Goal: Transaction & Acquisition: Purchase product/service

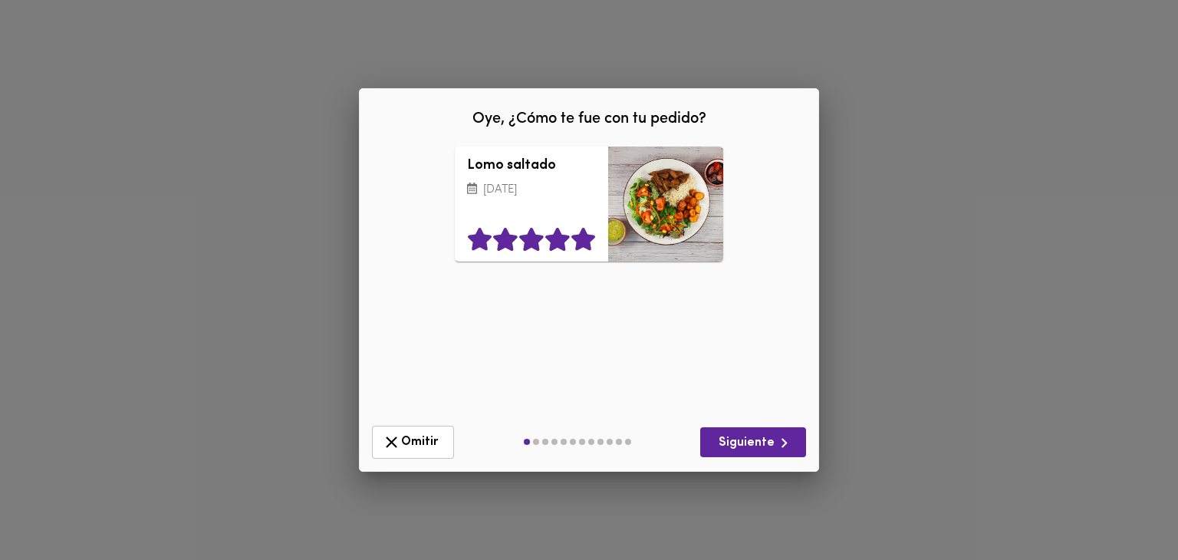
click at [588, 242] on icon at bounding box center [583, 239] width 24 height 23
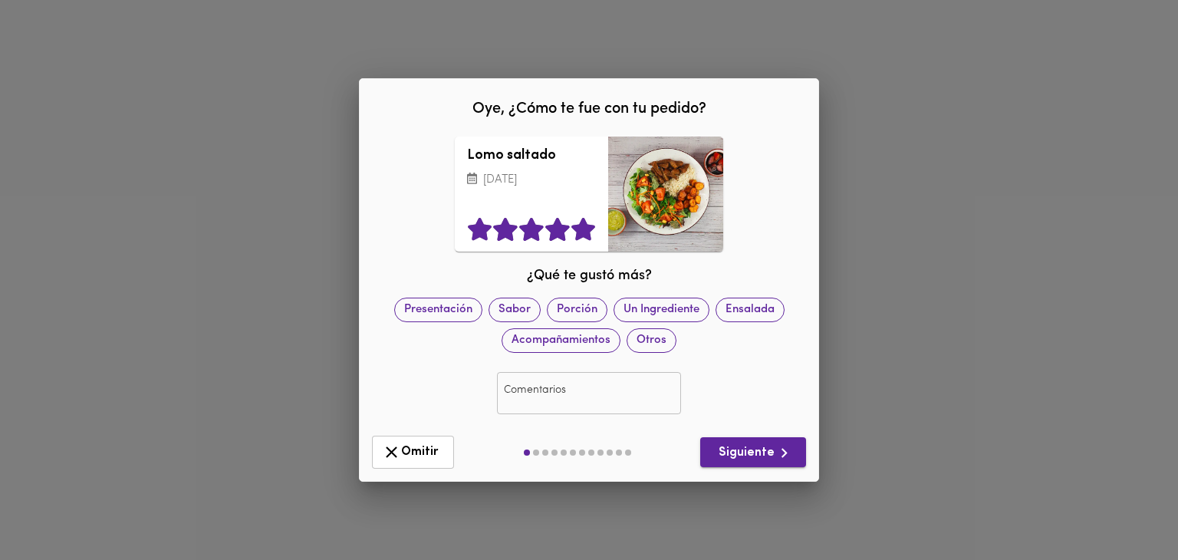
click at [723, 460] on span "Siguiente" at bounding box center [752, 452] width 81 height 19
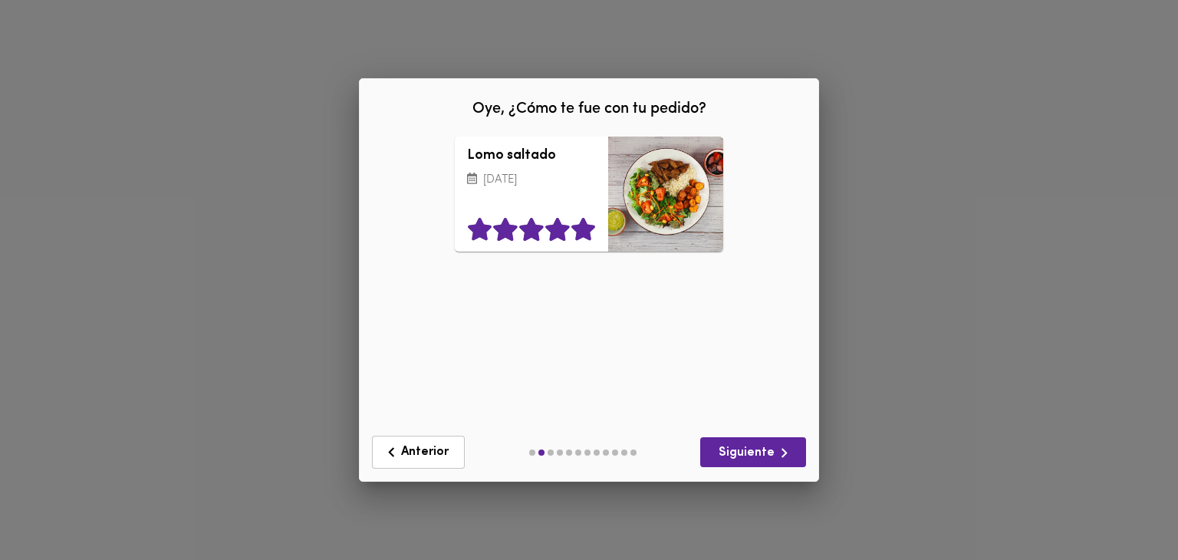
click at [582, 228] on icon at bounding box center [583, 229] width 24 height 23
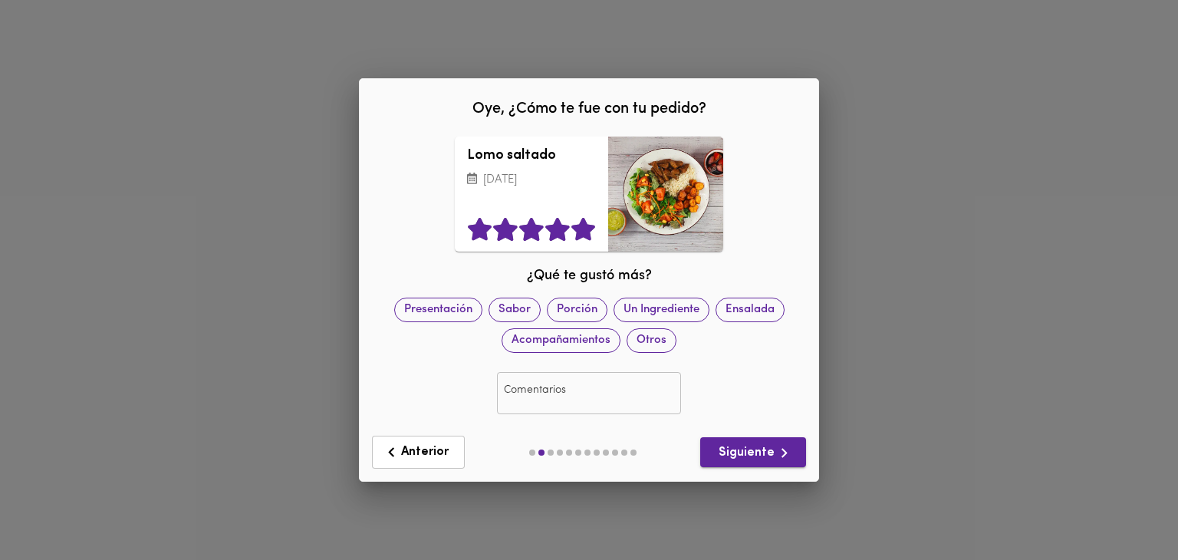
click at [781, 456] on icon "button" at bounding box center [784, 452] width 19 height 19
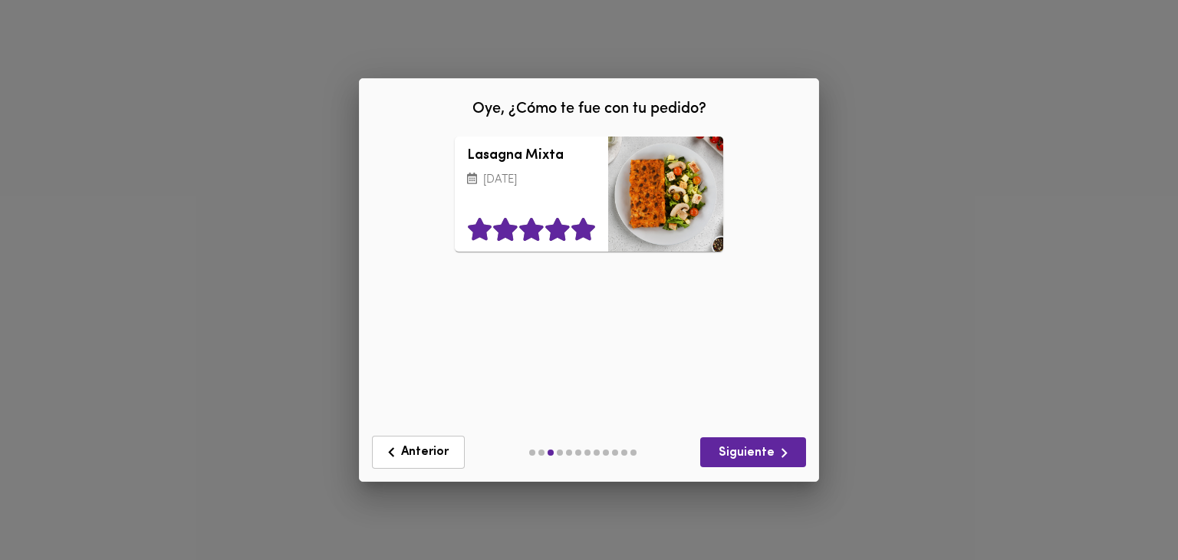
click at [585, 231] on icon at bounding box center [583, 229] width 24 height 23
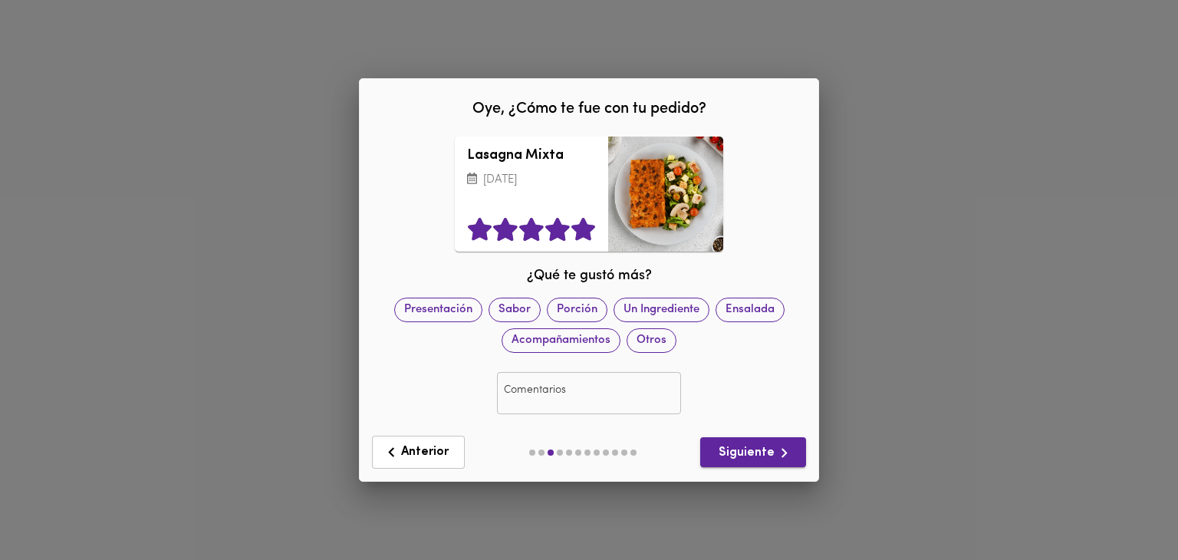
click at [708, 454] on button "Siguiente" at bounding box center [753, 452] width 106 height 30
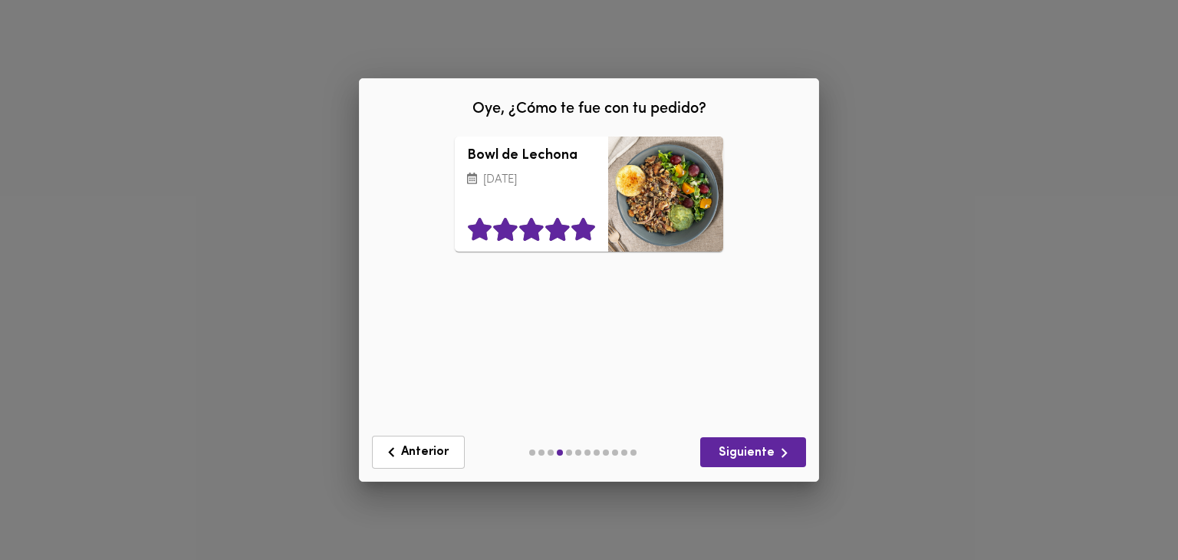
click at [591, 222] on icon at bounding box center [584, 229] width 26 height 23
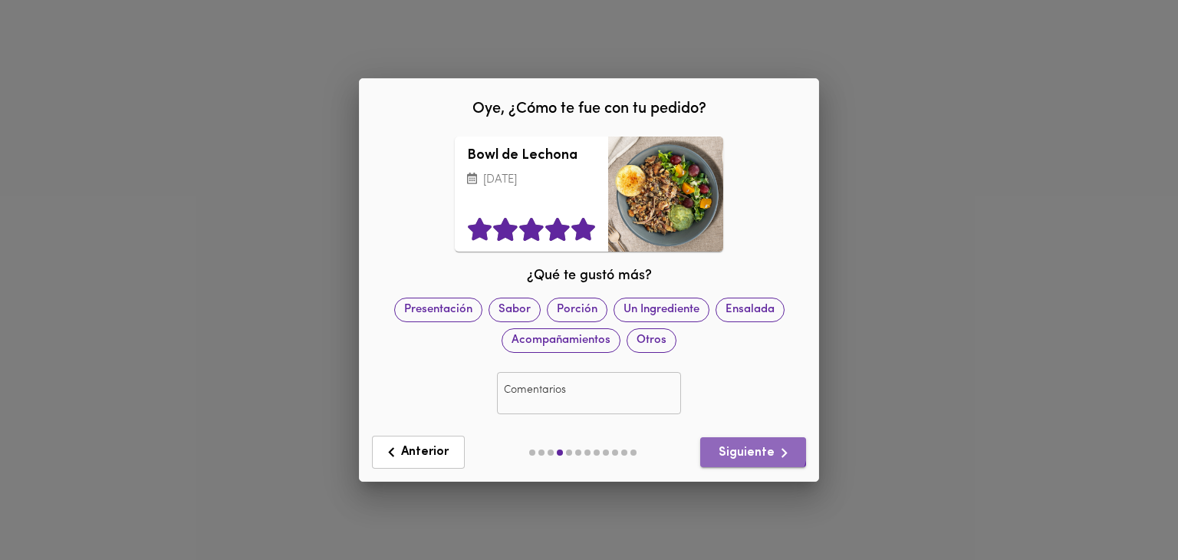
click at [724, 440] on button "Siguiente" at bounding box center [753, 452] width 106 height 30
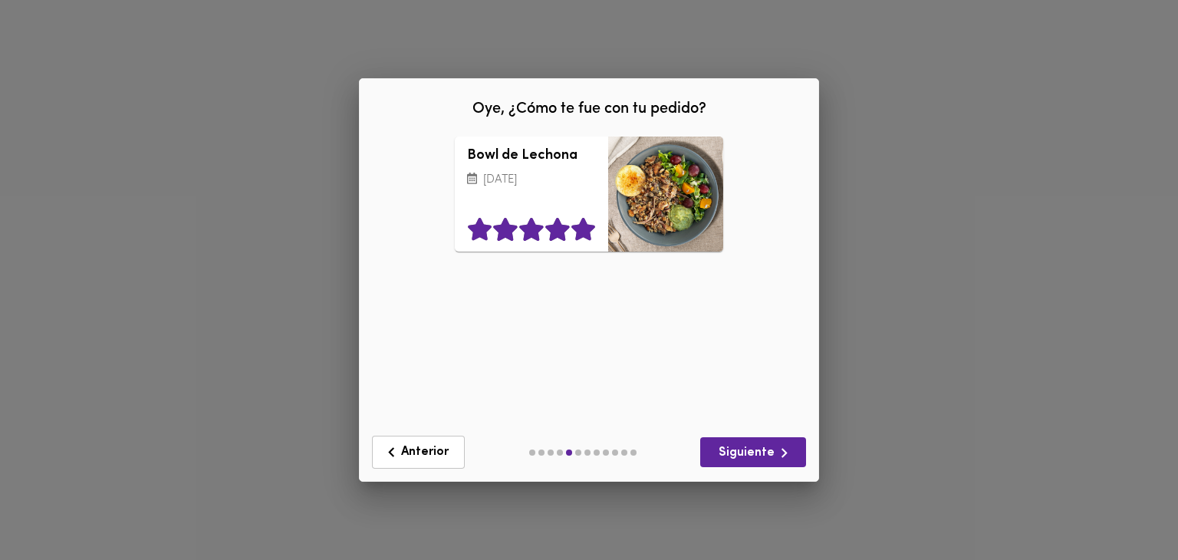
click at [579, 232] on icon at bounding box center [583, 229] width 24 height 23
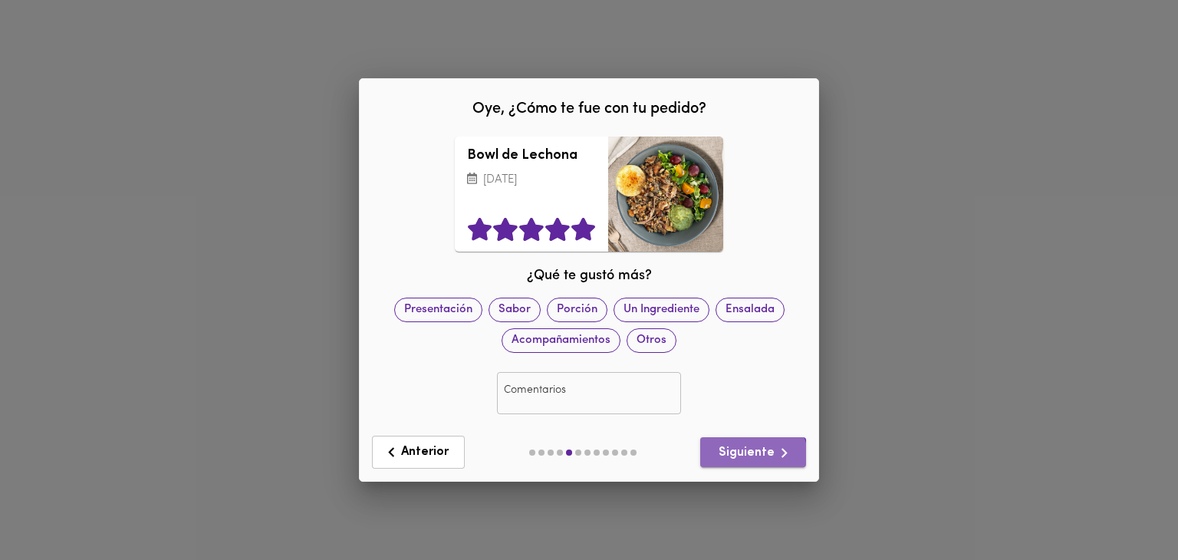
click at [747, 460] on span "Siguiente" at bounding box center [752, 452] width 81 height 19
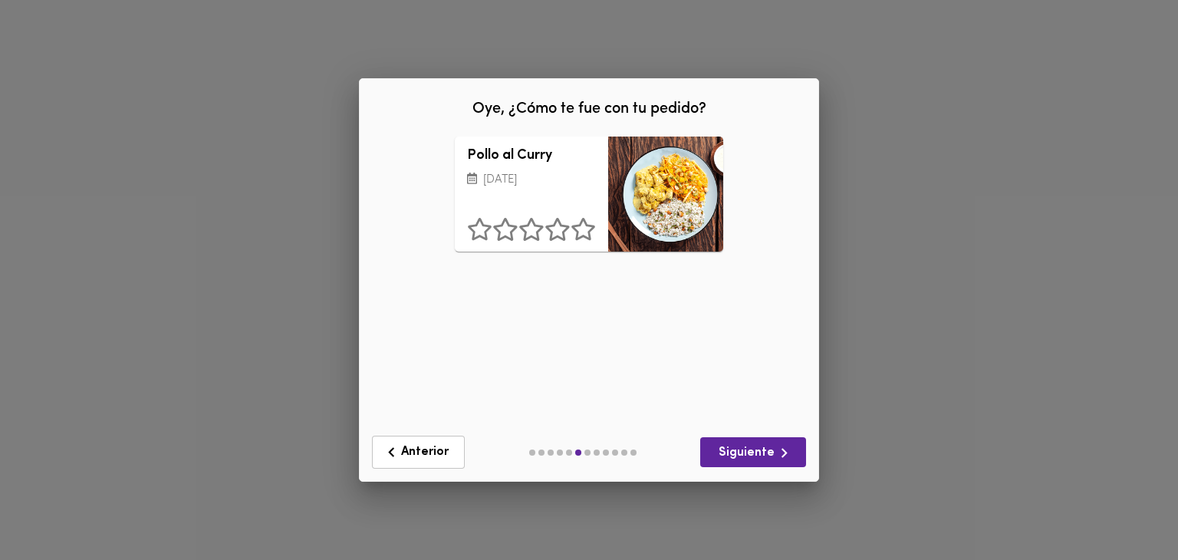
drag, startPoint x: 604, startPoint y: 225, endPoint x: 598, endPoint y: 230, distance: 8.2
click at [599, 229] on div "Pollo al Curry [DATE]" at bounding box center [531, 194] width 153 height 115
click at [580, 239] on icon at bounding box center [583, 229] width 24 height 23
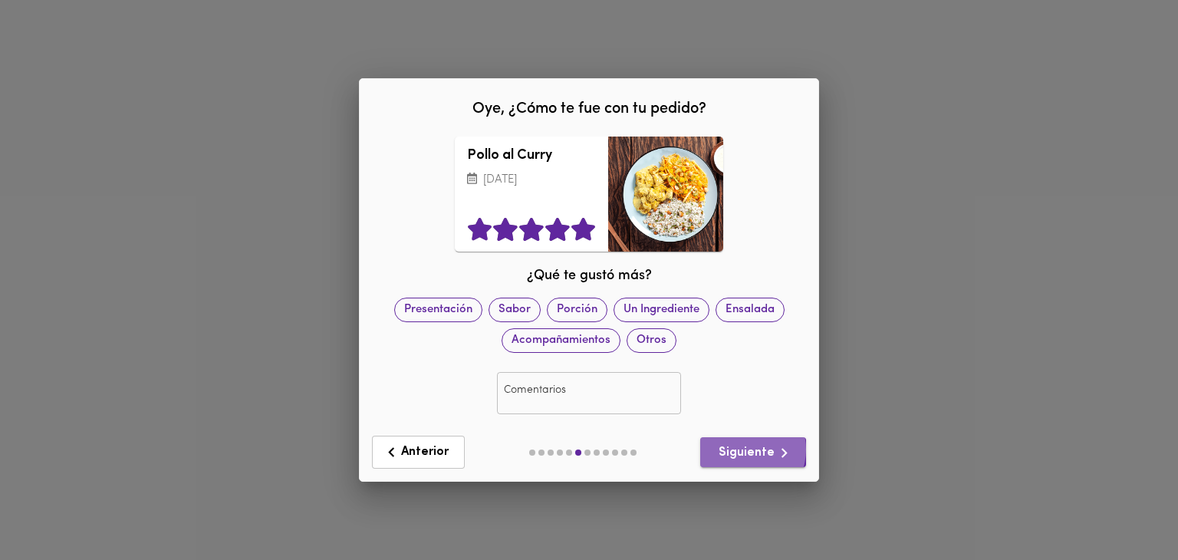
click at [744, 449] on span "Siguiente" at bounding box center [752, 452] width 81 height 19
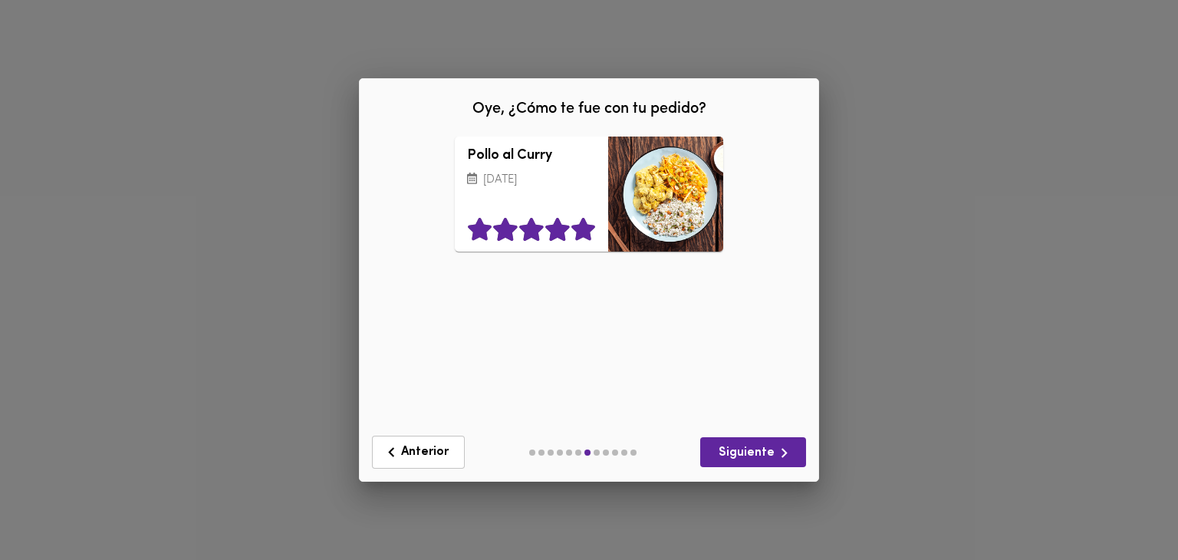
click at [587, 236] on icon at bounding box center [583, 229] width 24 height 23
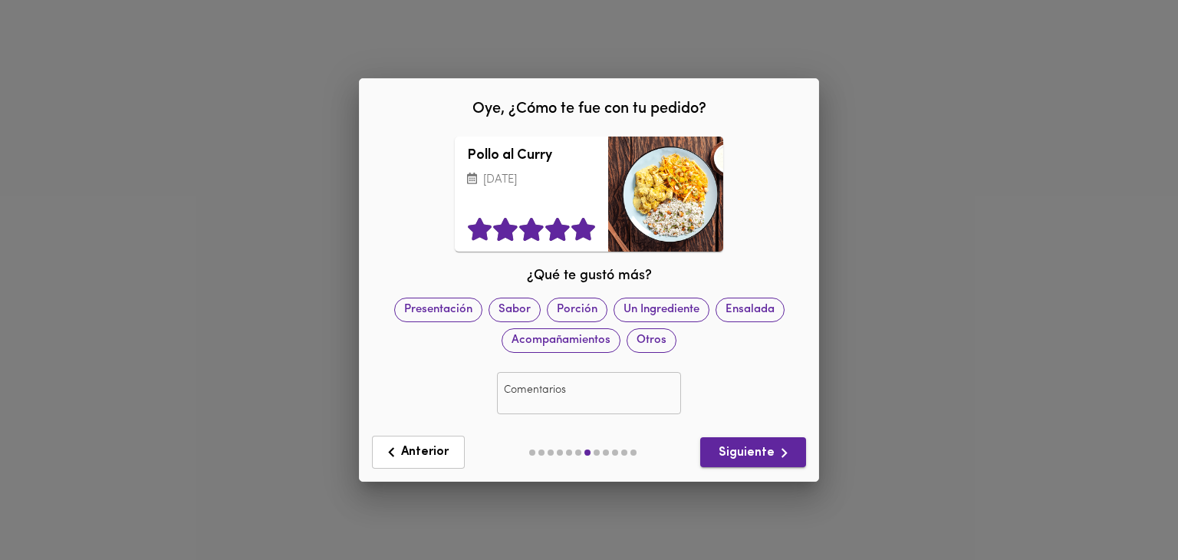
click at [749, 449] on span "Siguiente" at bounding box center [752, 452] width 81 height 19
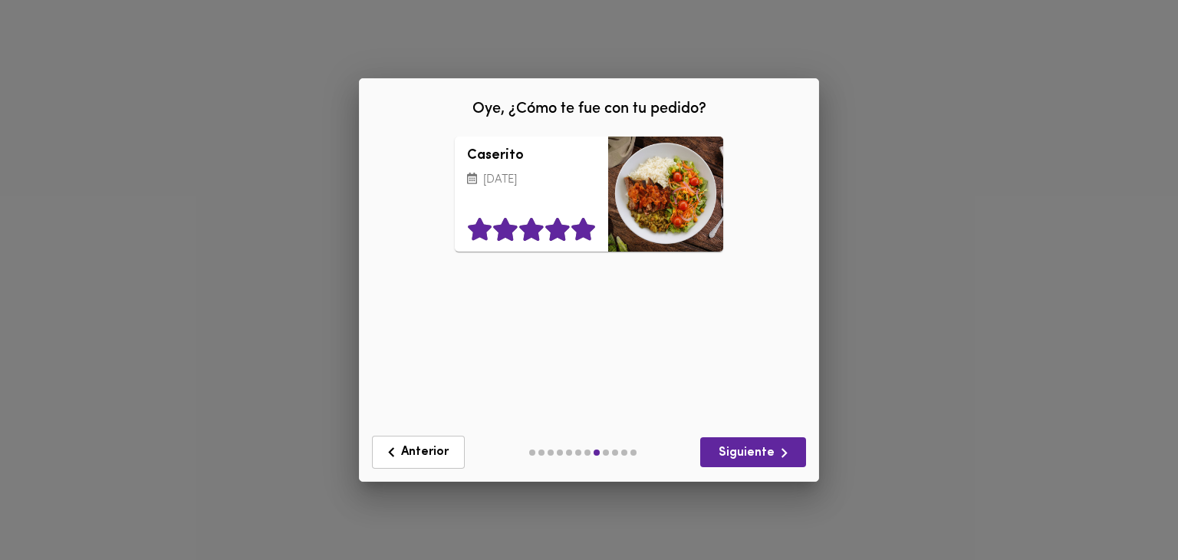
click at [580, 234] on icon at bounding box center [583, 229] width 24 height 23
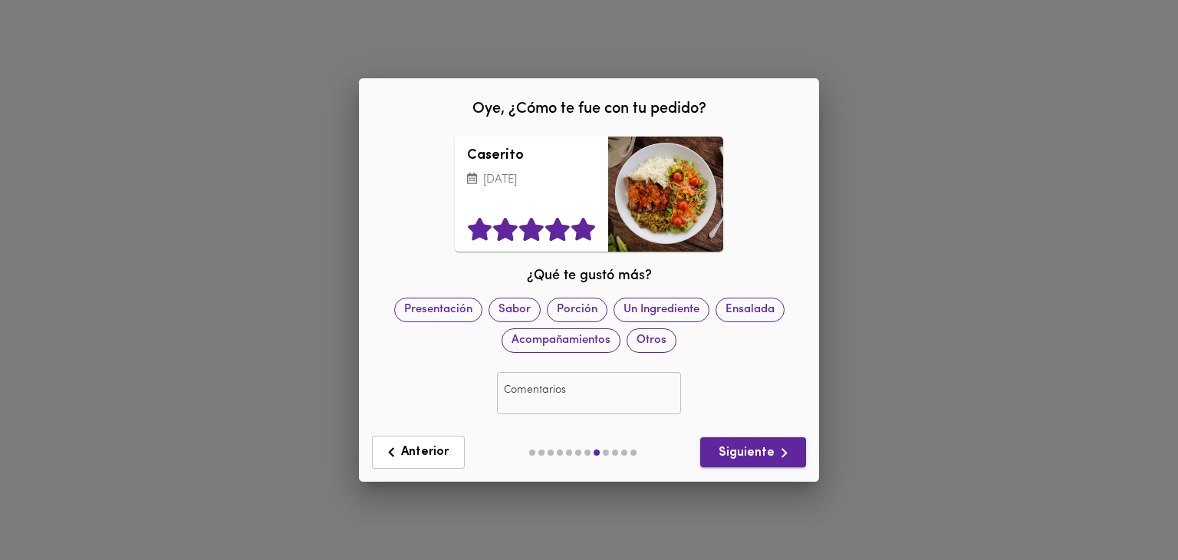
click at [727, 458] on span "Siguiente" at bounding box center [752, 452] width 81 height 19
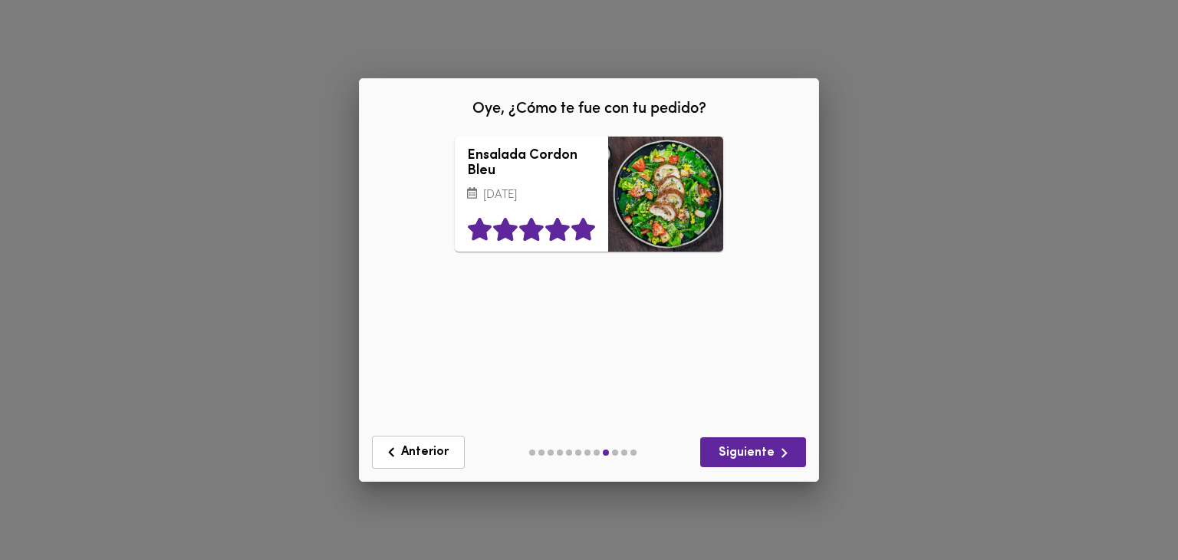
click at [594, 234] on icon at bounding box center [584, 229] width 26 height 23
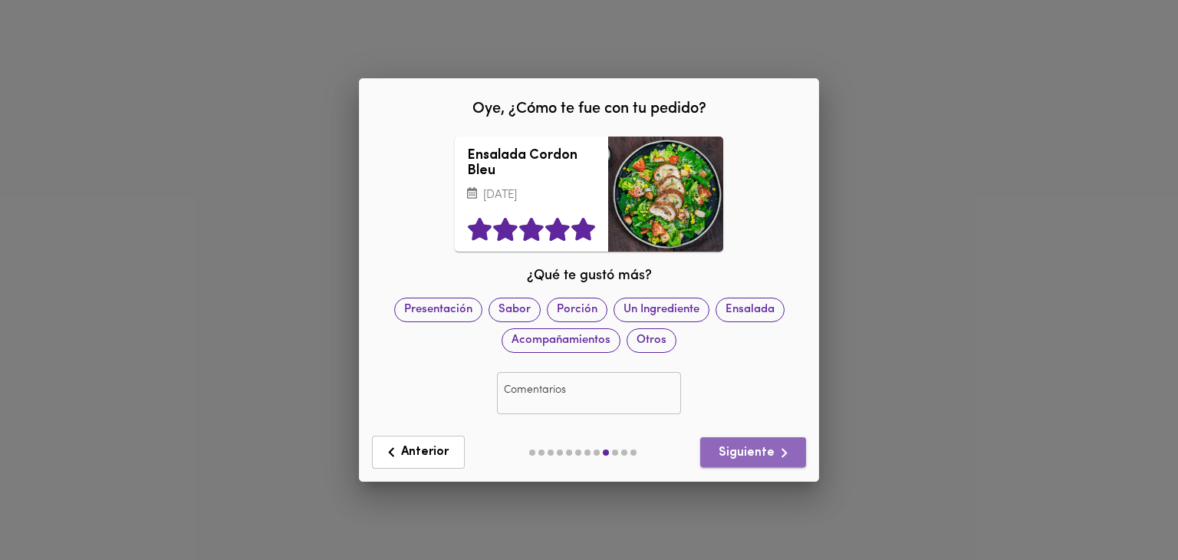
click at [762, 449] on span "Siguiente" at bounding box center [752, 452] width 81 height 19
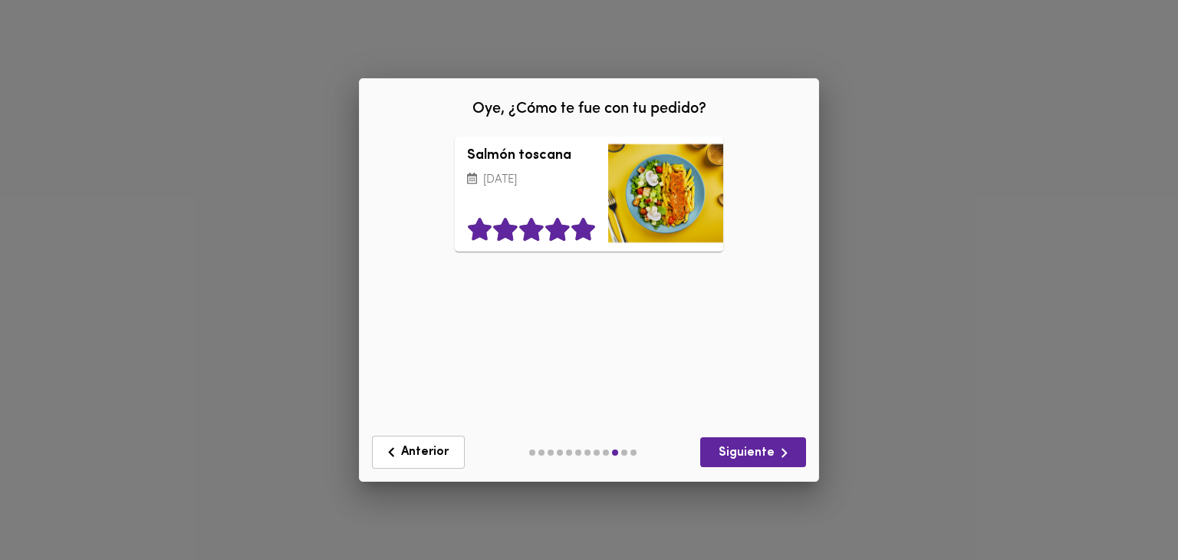
click at [585, 223] on icon at bounding box center [583, 229] width 24 height 23
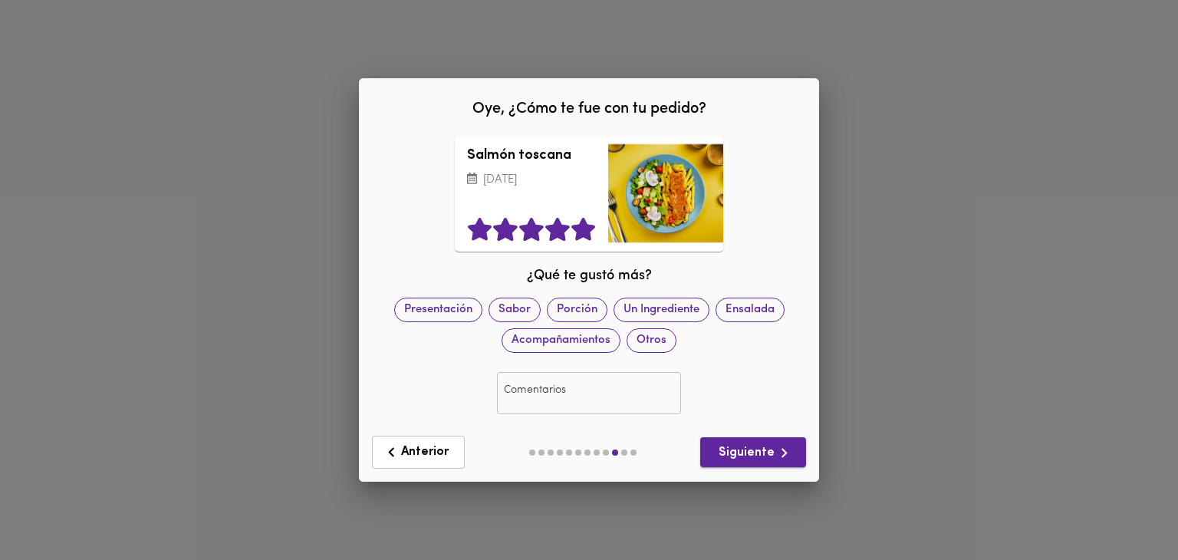
click at [721, 462] on span "Siguiente" at bounding box center [752, 452] width 81 height 19
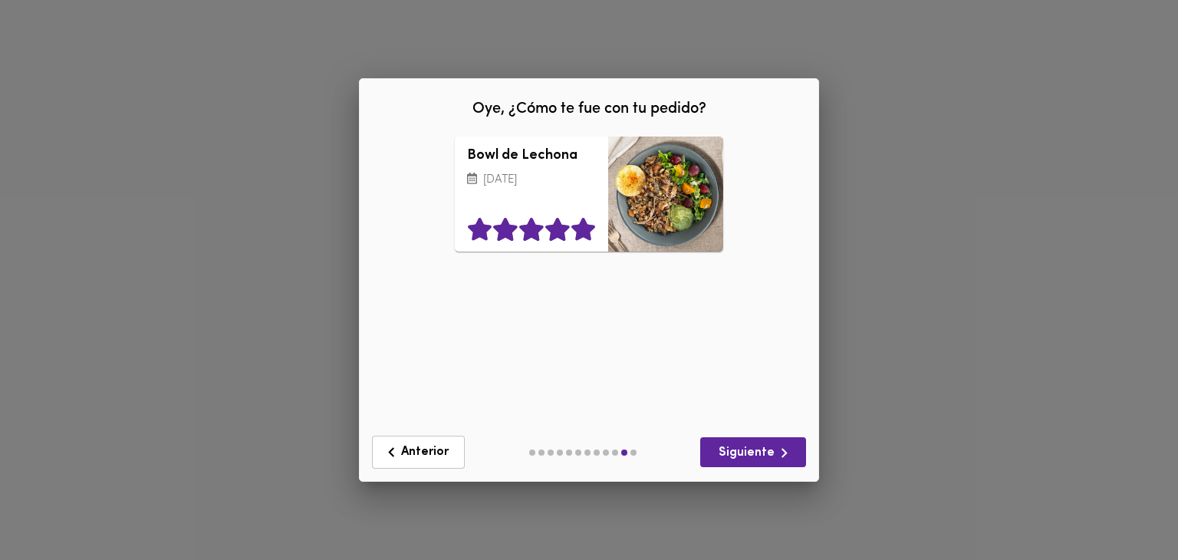
click at [592, 219] on icon at bounding box center [584, 229] width 26 height 23
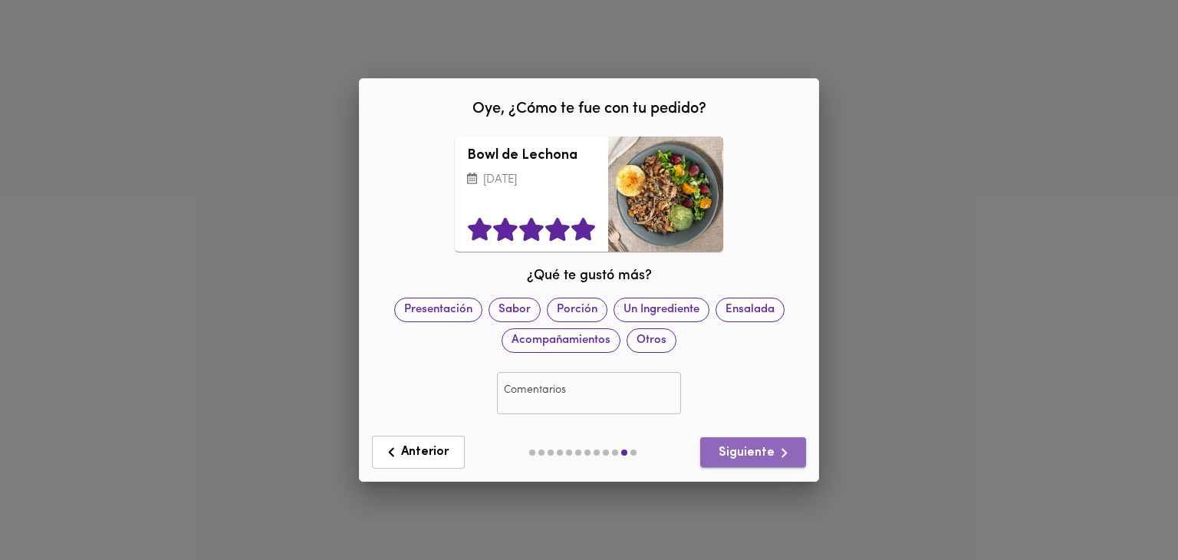
click at [777, 461] on icon "button" at bounding box center [784, 452] width 19 height 19
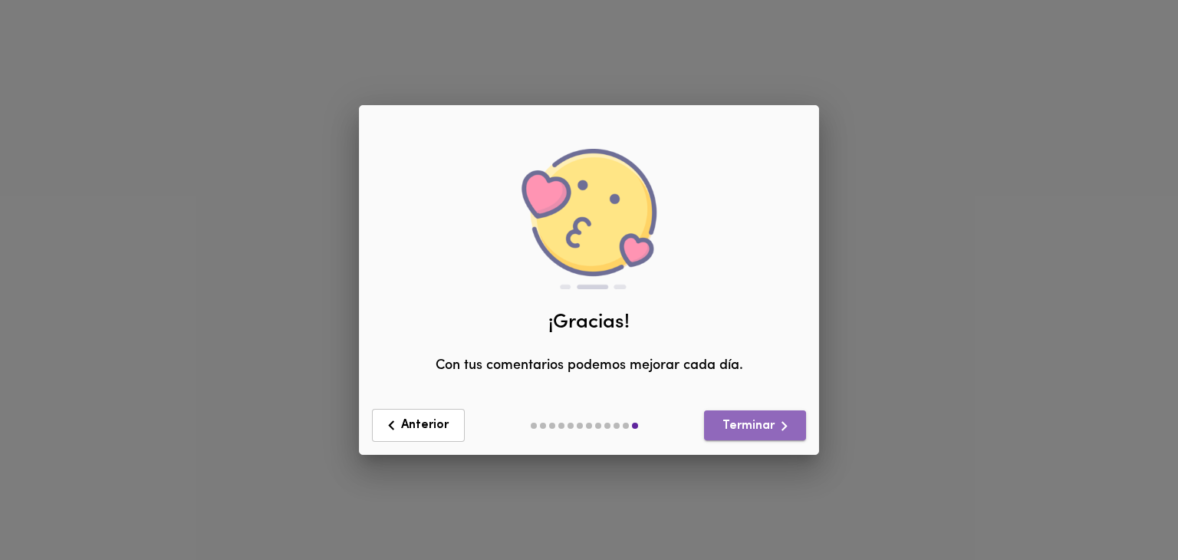
click at [781, 432] on icon "button" at bounding box center [784, 425] width 19 height 19
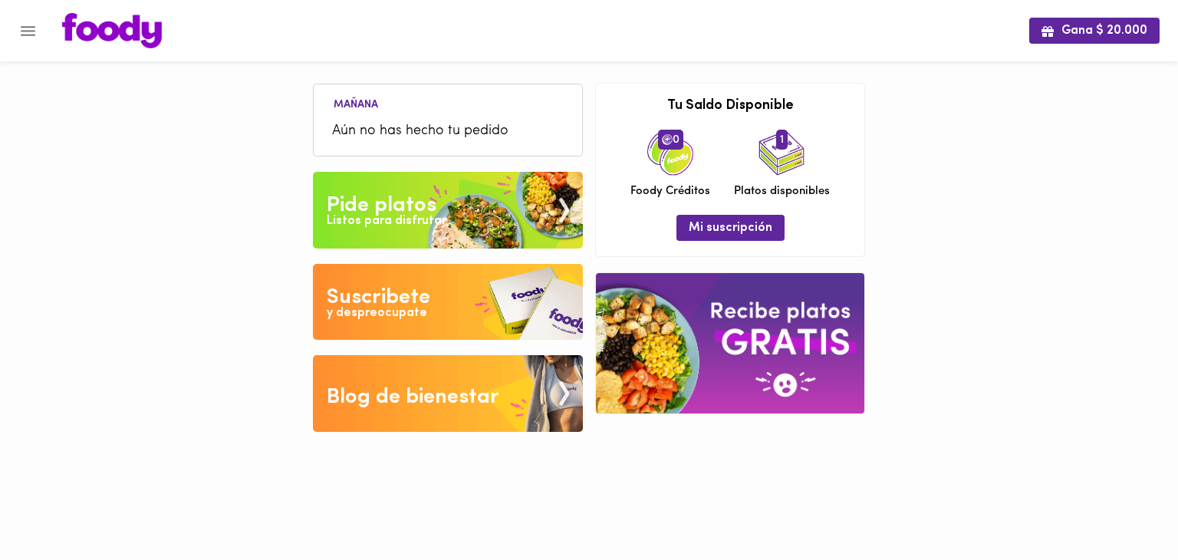
click at [1138, 128] on div "Gana $ 20.000 [DATE] Aún no has hecho tu pedido Tu pago contraentrega por $- es…" at bounding box center [589, 227] width 1178 height 455
click at [35, 39] on icon "Menu" at bounding box center [27, 30] width 19 height 19
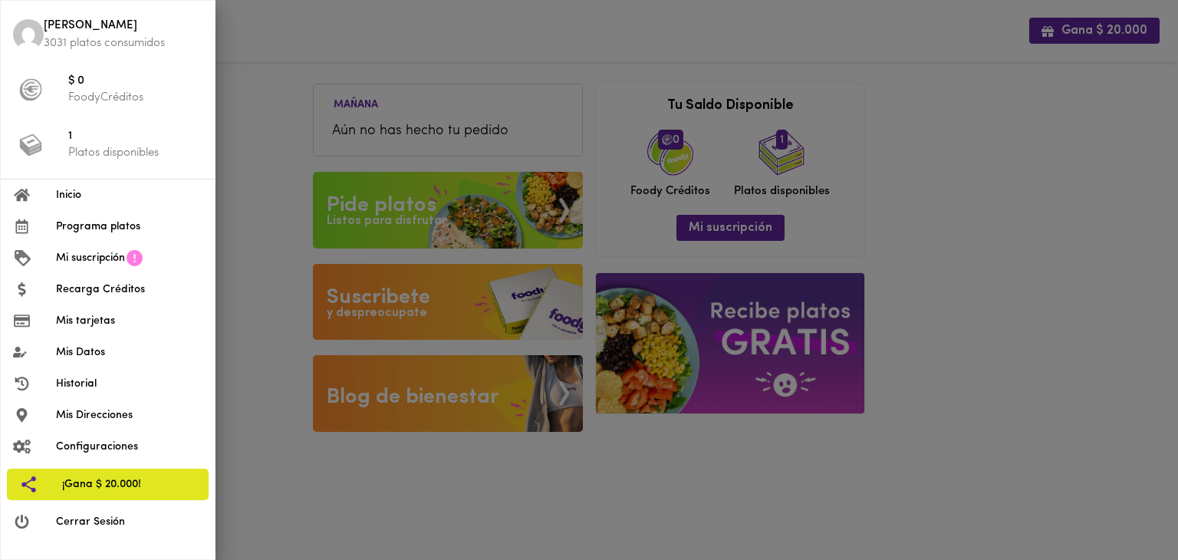
click at [268, 184] on div at bounding box center [589, 280] width 1178 height 560
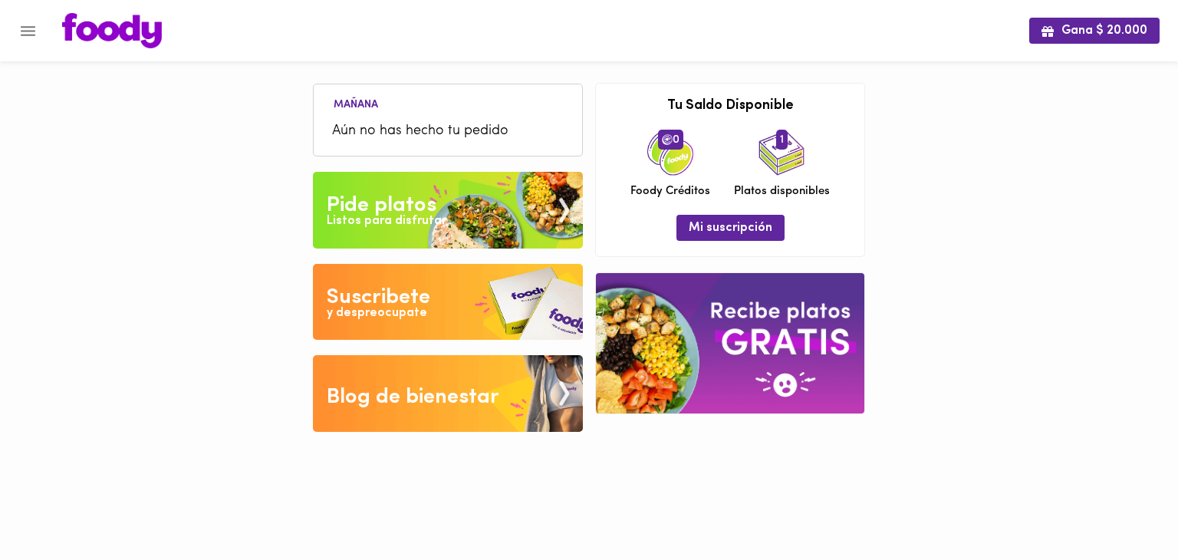
click at [997, 357] on div "Gana $ 20.000 [DATE] Aún no has hecho tu pedido Tu pago contraentrega por $- es…" at bounding box center [589, 227] width 1178 height 455
click at [22, 29] on icon "Menu" at bounding box center [27, 30] width 19 height 19
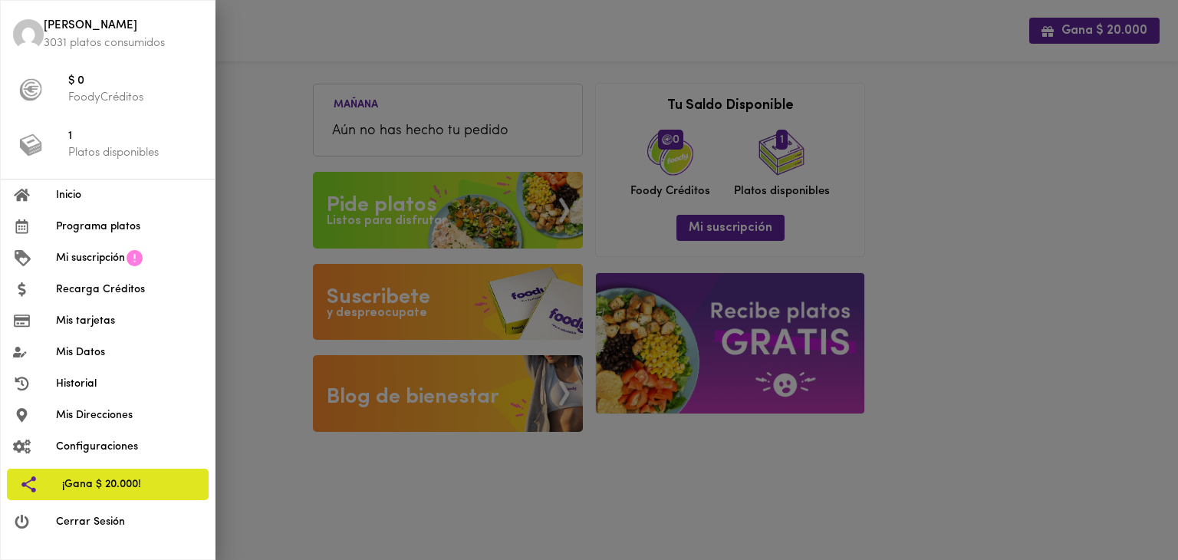
click at [100, 225] on span "Programa platos" at bounding box center [129, 227] width 146 height 16
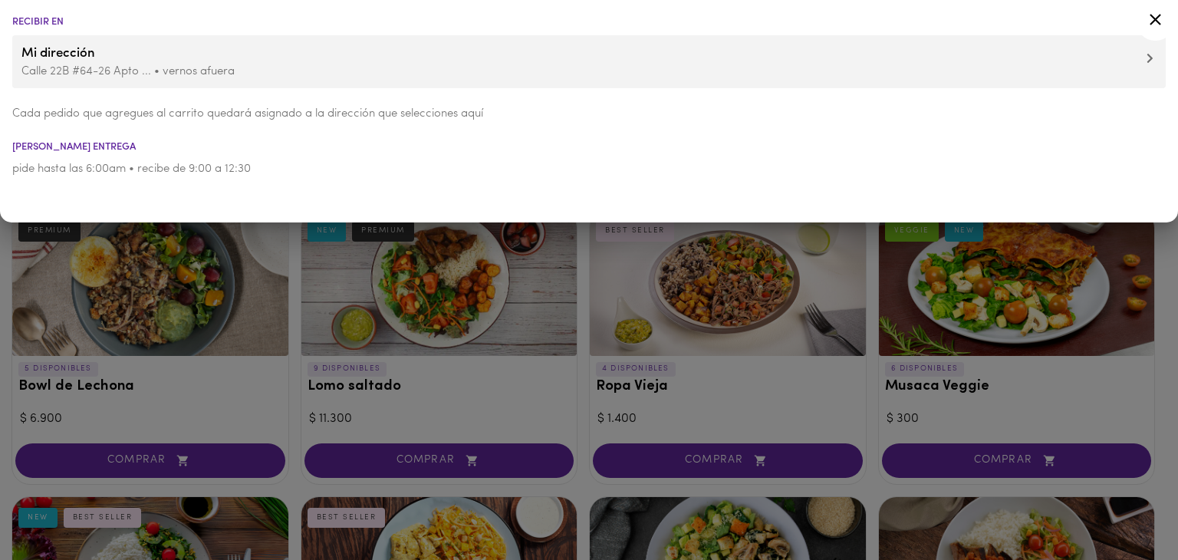
click at [575, 354] on div at bounding box center [589, 280] width 1178 height 560
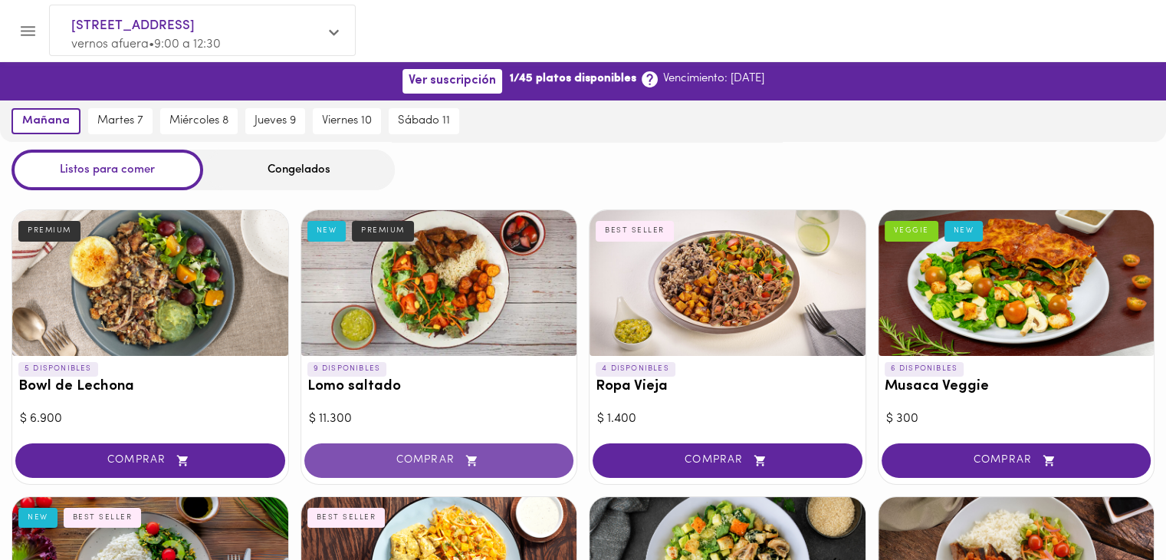
click at [504, 463] on span "COMPRAR" at bounding box center [440, 460] width 232 height 13
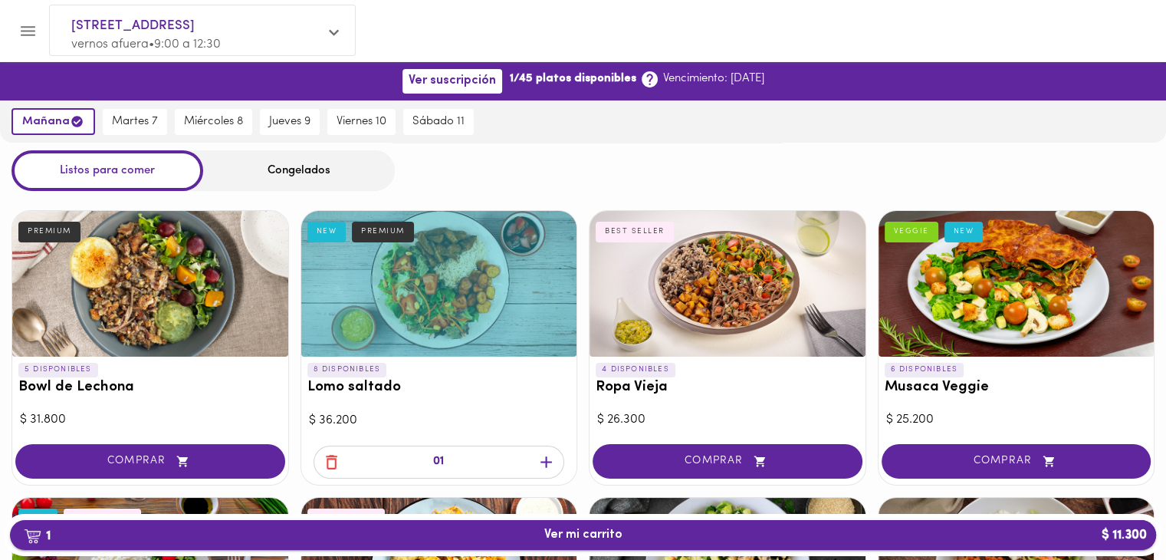
click at [503, 540] on span "1 Ver mi carrito $ 11.300" at bounding box center [583, 535] width 1122 height 15
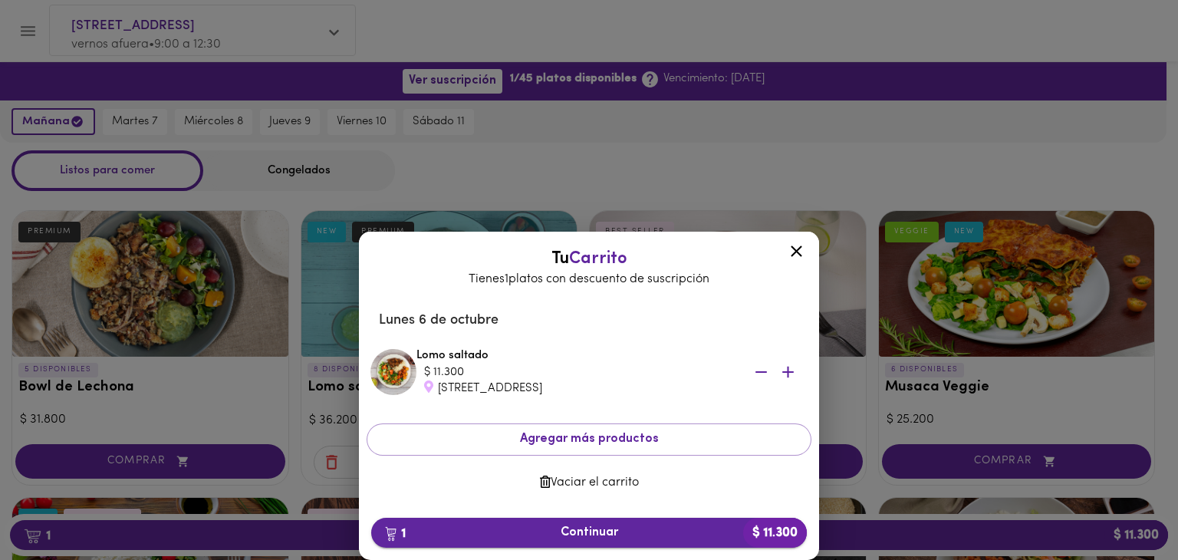
click at [544, 531] on span "1 Continuar $ 11.300" at bounding box center [588, 532] width 411 height 15
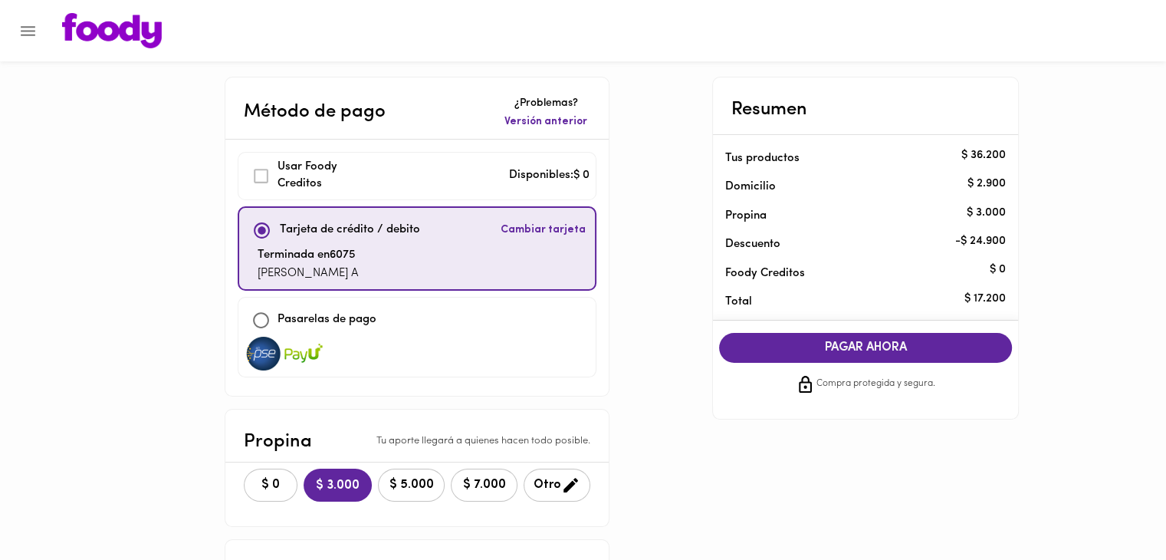
click at [785, 346] on span "PAGAR AHORA" at bounding box center [866, 348] width 262 height 15
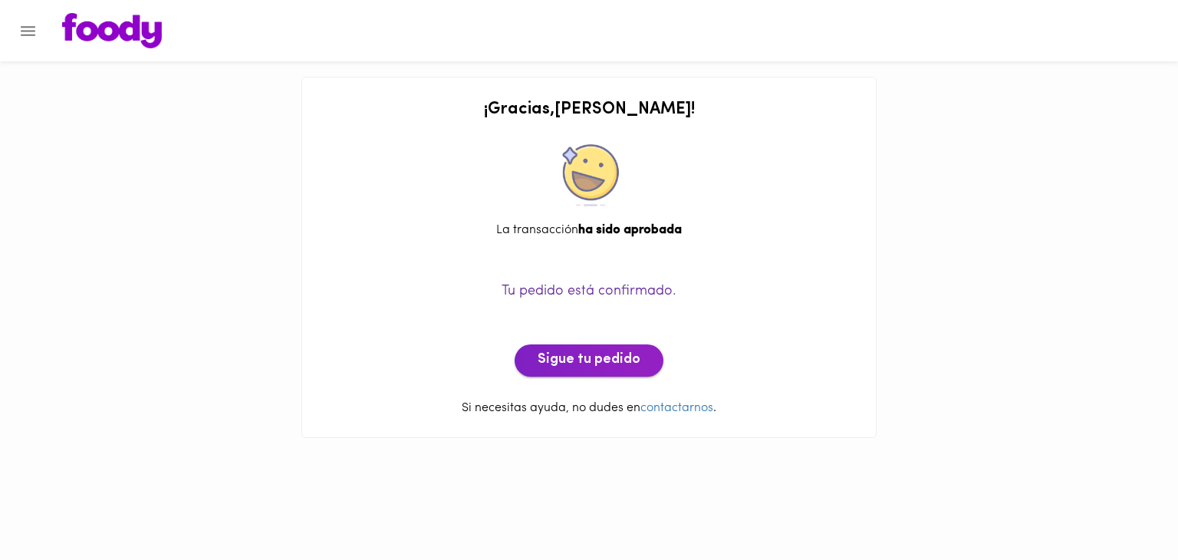
click at [556, 364] on span "Sigue tu pedido" at bounding box center [589, 360] width 103 height 17
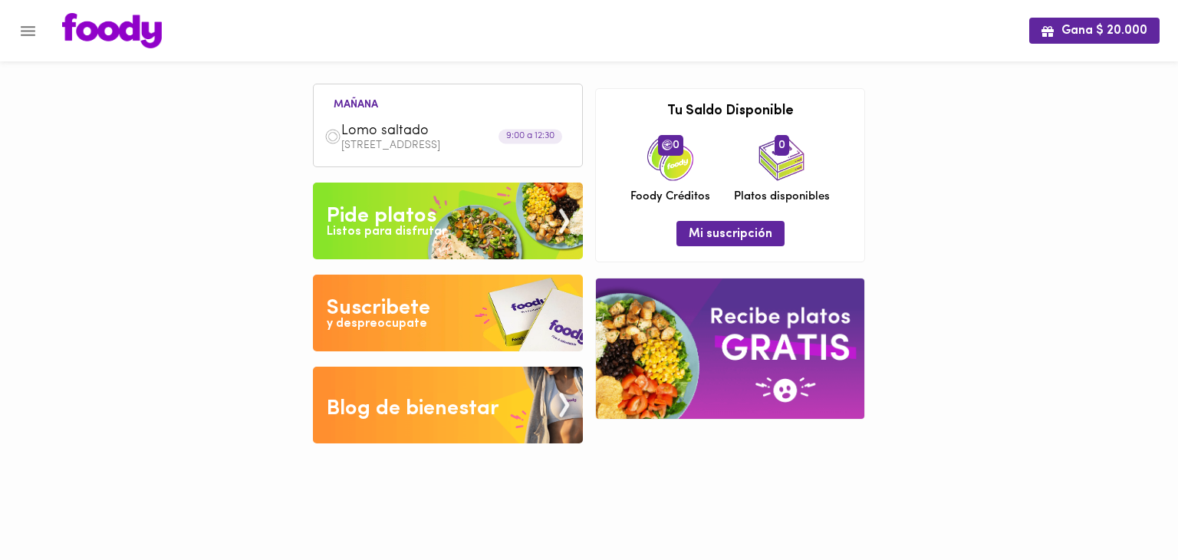
click at [30, 23] on icon "Menu" at bounding box center [27, 30] width 19 height 19
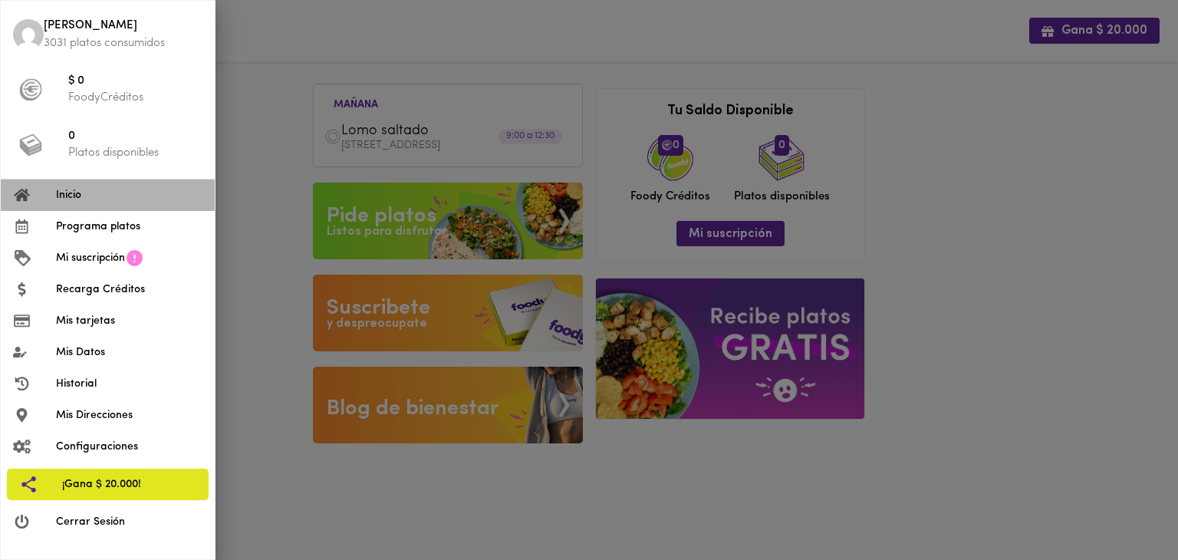
click at [80, 206] on li "Inicio" at bounding box center [108, 194] width 214 height 31
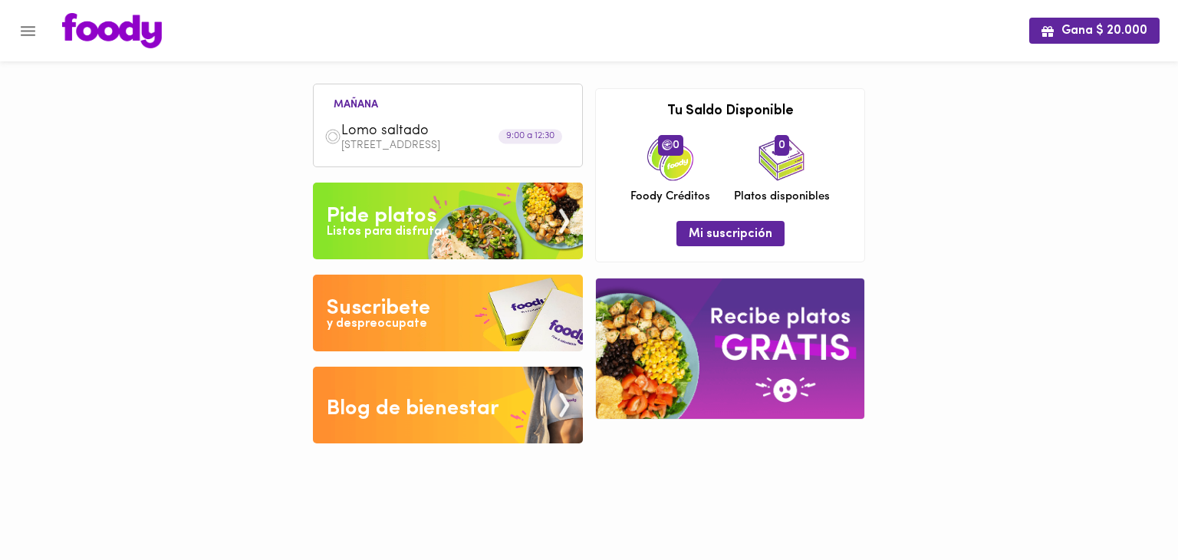
click at [28, 37] on icon "Menu" at bounding box center [27, 30] width 19 height 19
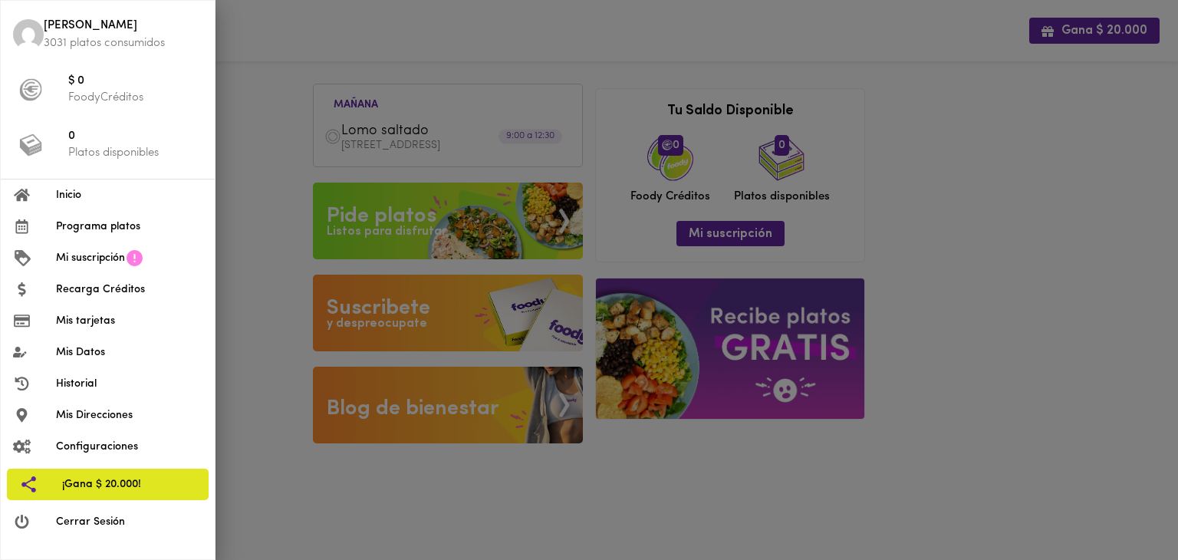
click at [62, 255] on span "Mi suscripción" at bounding box center [90, 258] width 69 height 16
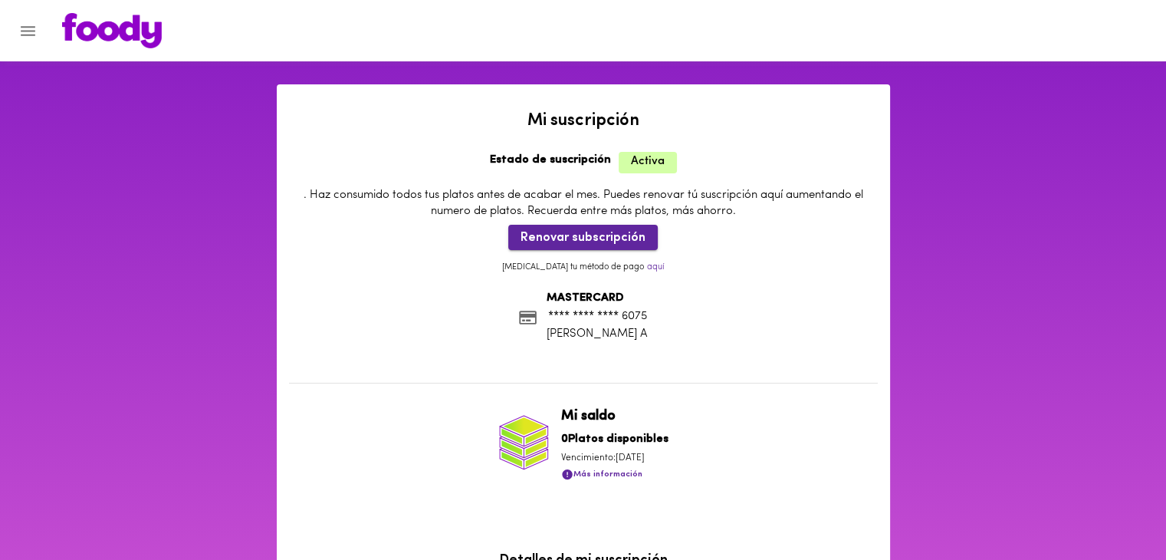
click at [577, 240] on span "Renovar subscripción" at bounding box center [583, 238] width 125 height 15
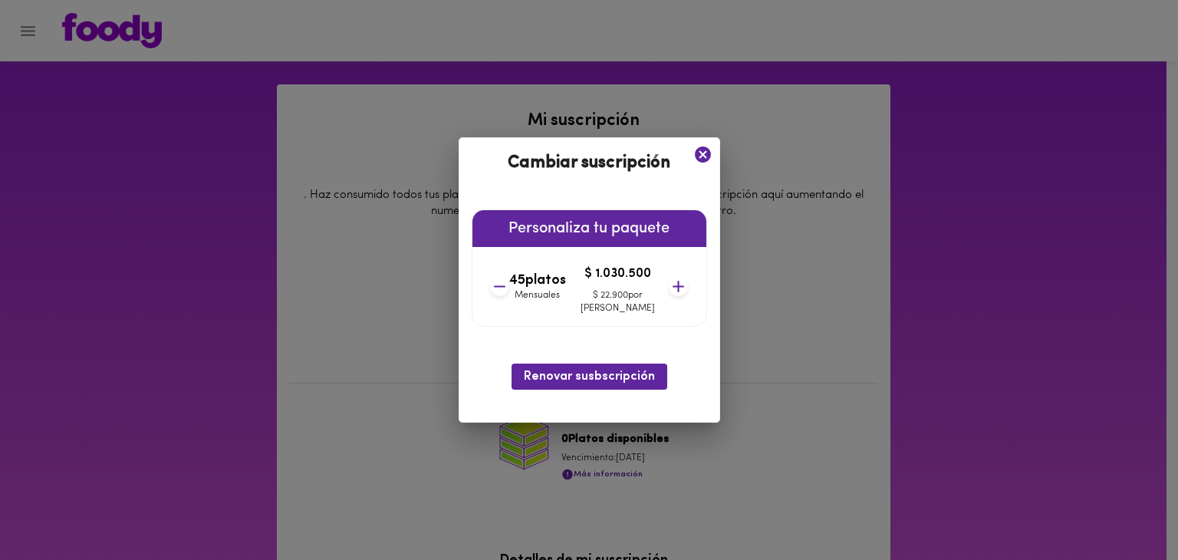
click at [669, 283] on icon at bounding box center [678, 286] width 19 height 19
click at [597, 381] on span "Renovar susbscripción" at bounding box center [589, 377] width 131 height 15
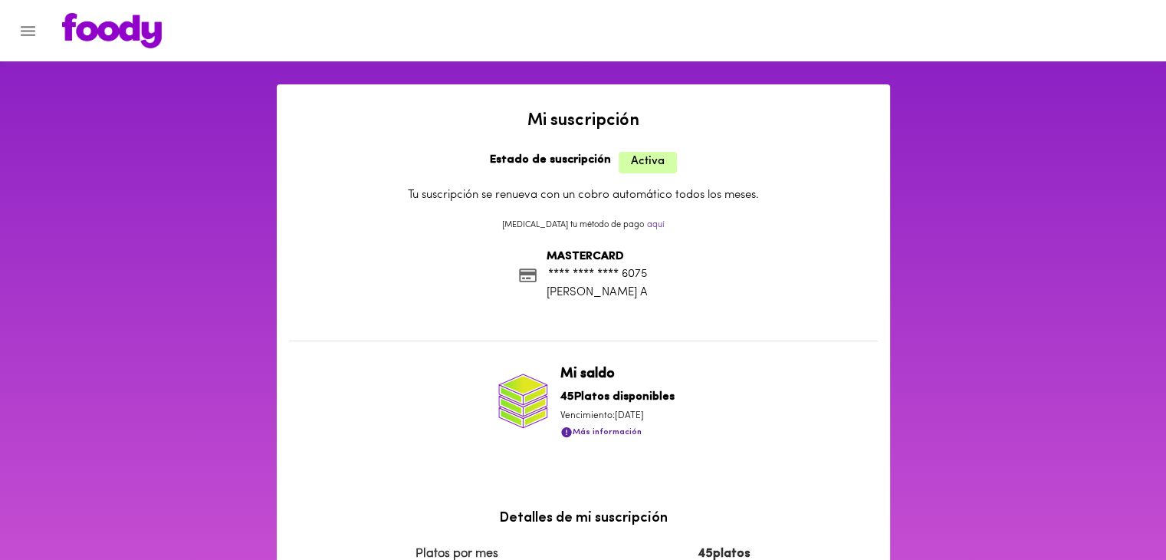
click at [28, 32] on icon "Menu" at bounding box center [27, 30] width 19 height 19
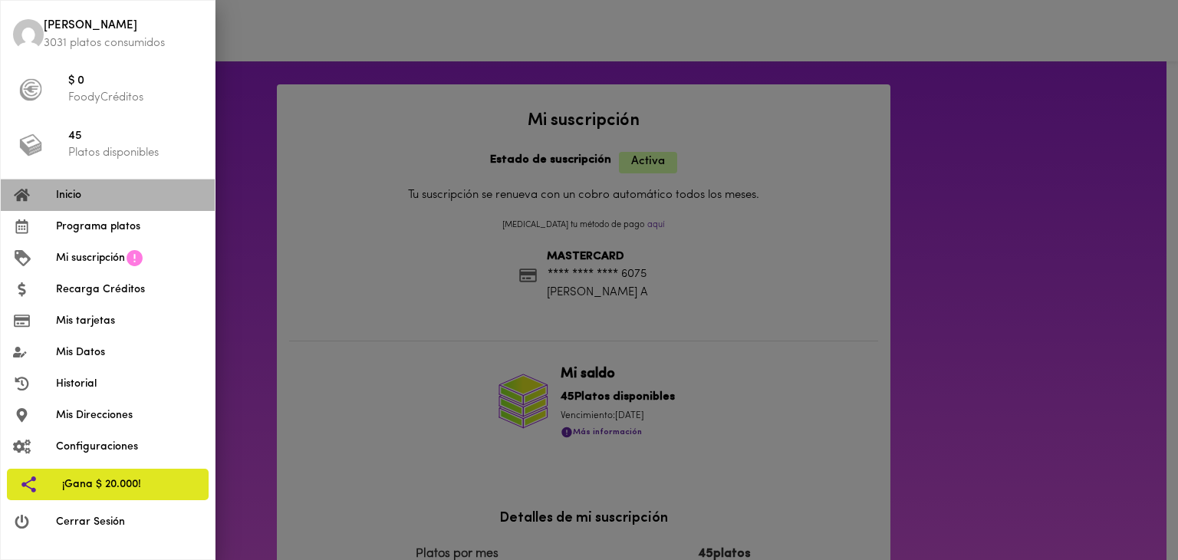
click at [67, 197] on span "Inicio" at bounding box center [129, 195] width 146 height 16
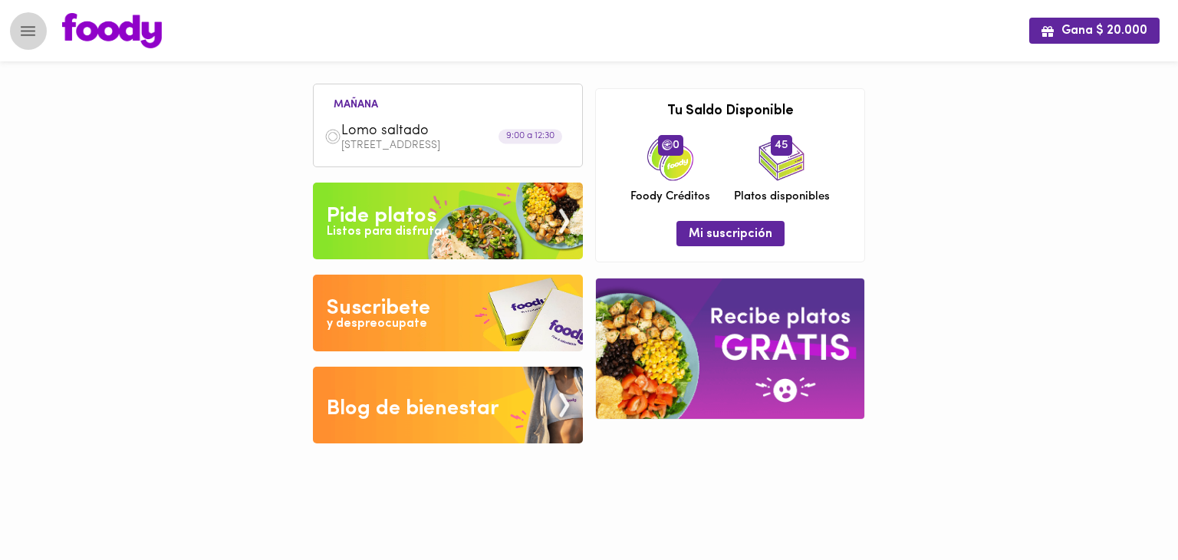
click at [25, 31] on icon "Menu" at bounding box center [28, 31] width 15 height 10
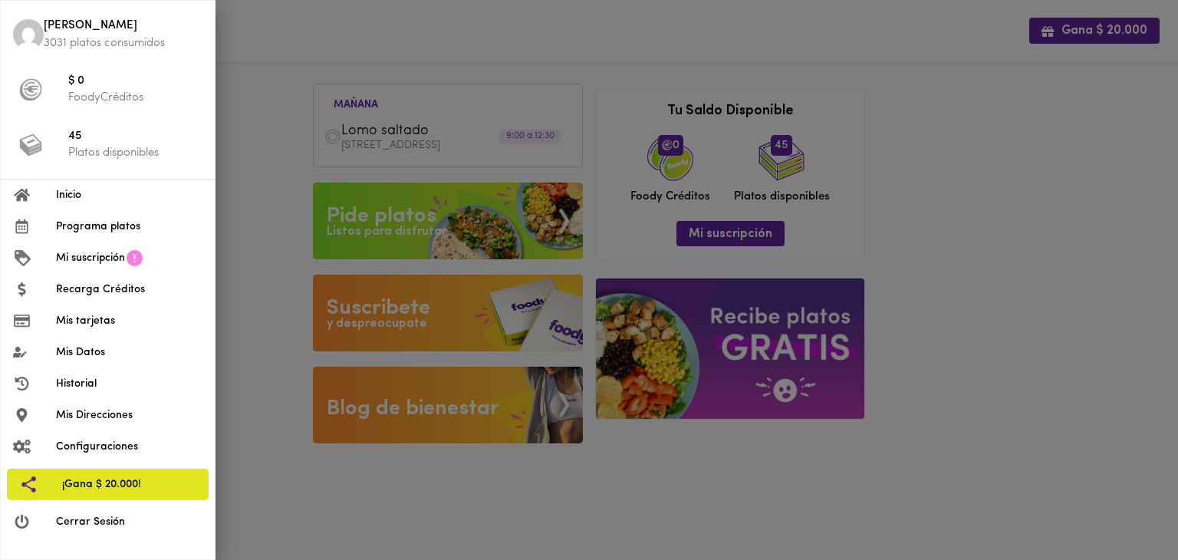
click at [52, 232] on div at bounding box center [34, 226] width 43 height 15
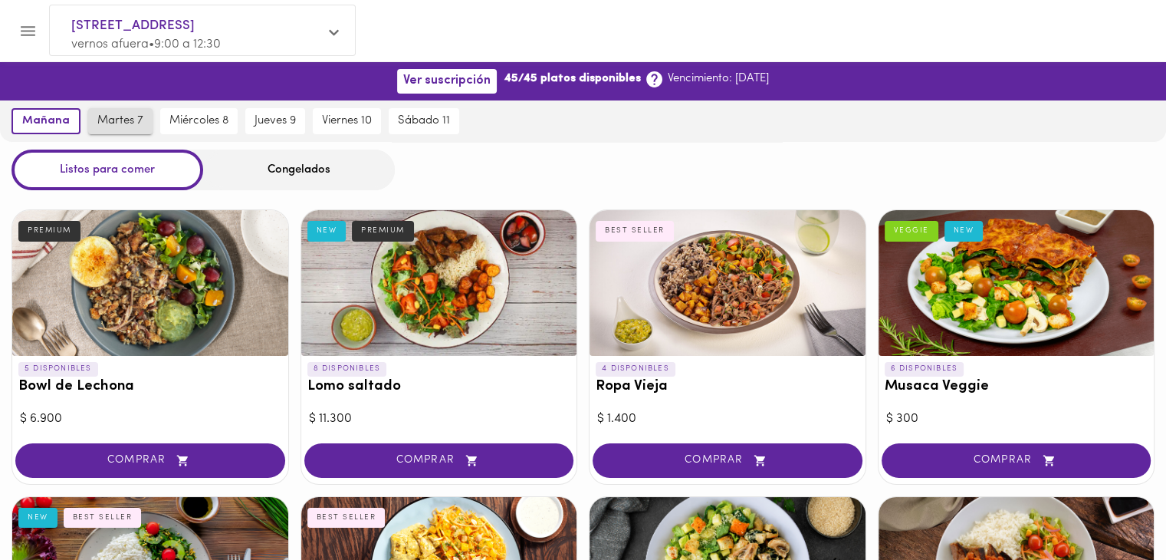
click at [118, 122] on span "martes 7" at bounding box center [120, 121] width 46 height 14
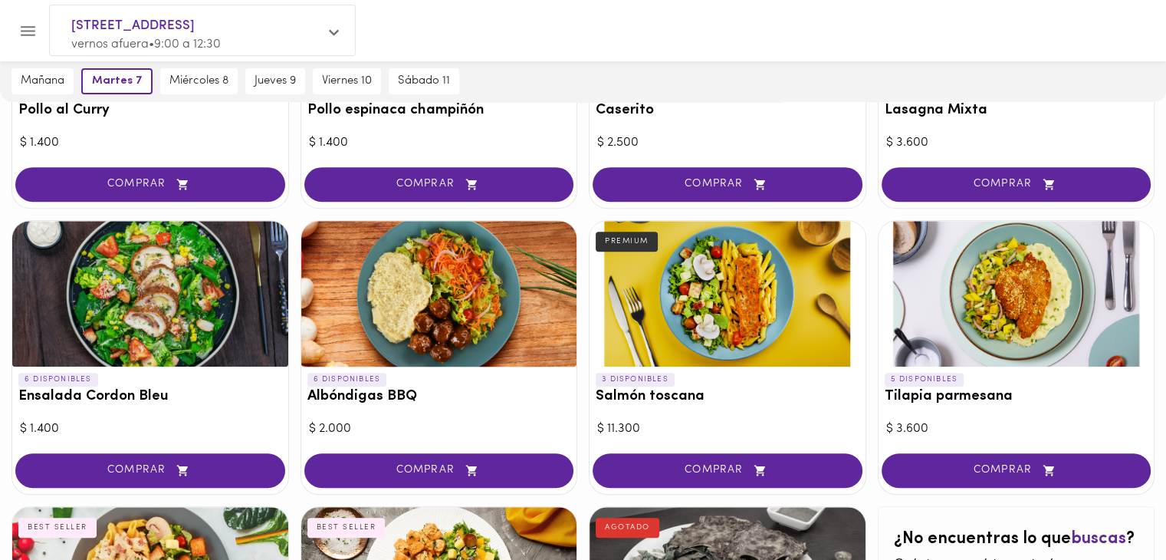
scroll to position [844, 0]
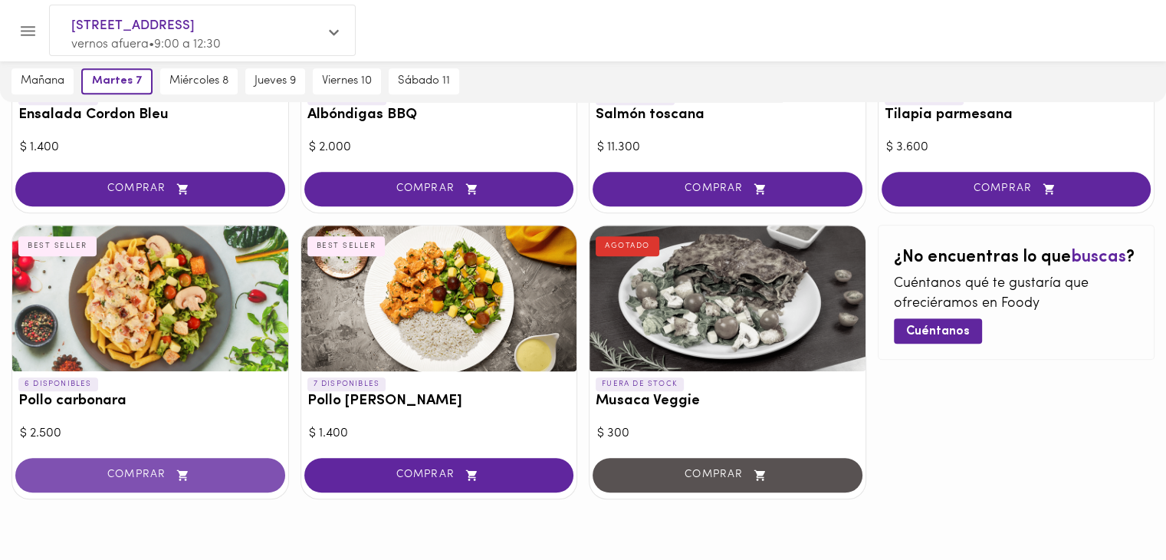
click at [140, 471] on span "COMPRAR" at bounding box center [151, 475] width 232 height 13
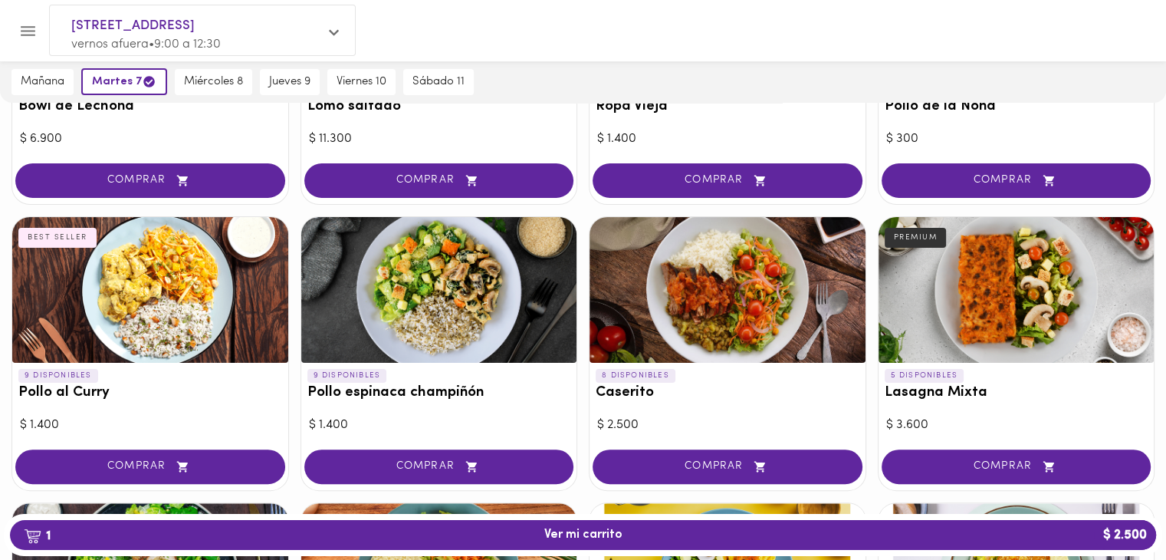
scroll to position [562, 0]
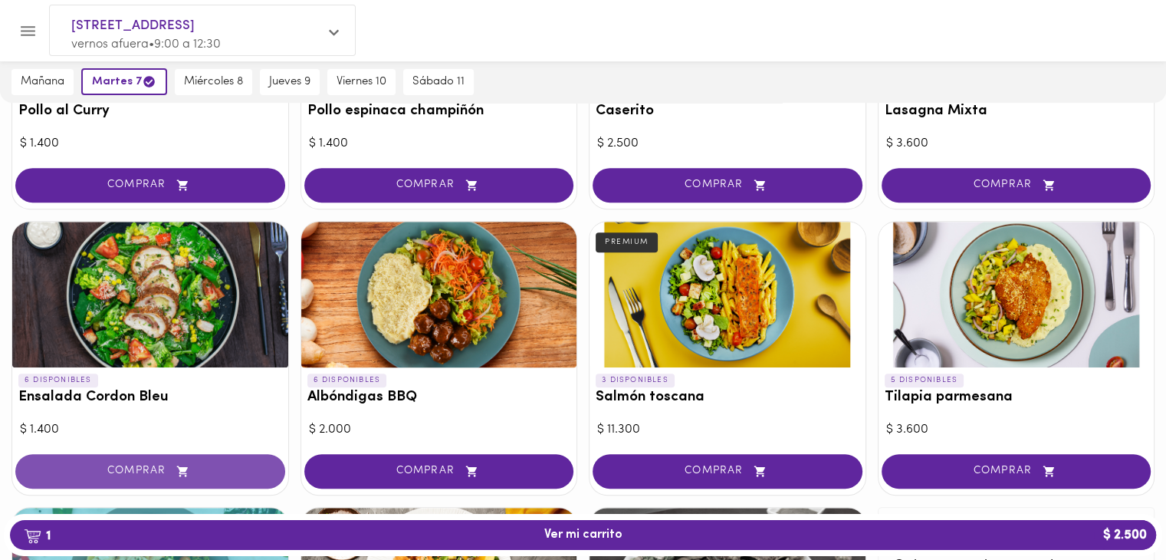
click at [130, 459] on button "COMPRAR" at bounding box center [150, 471] width 270 height 35
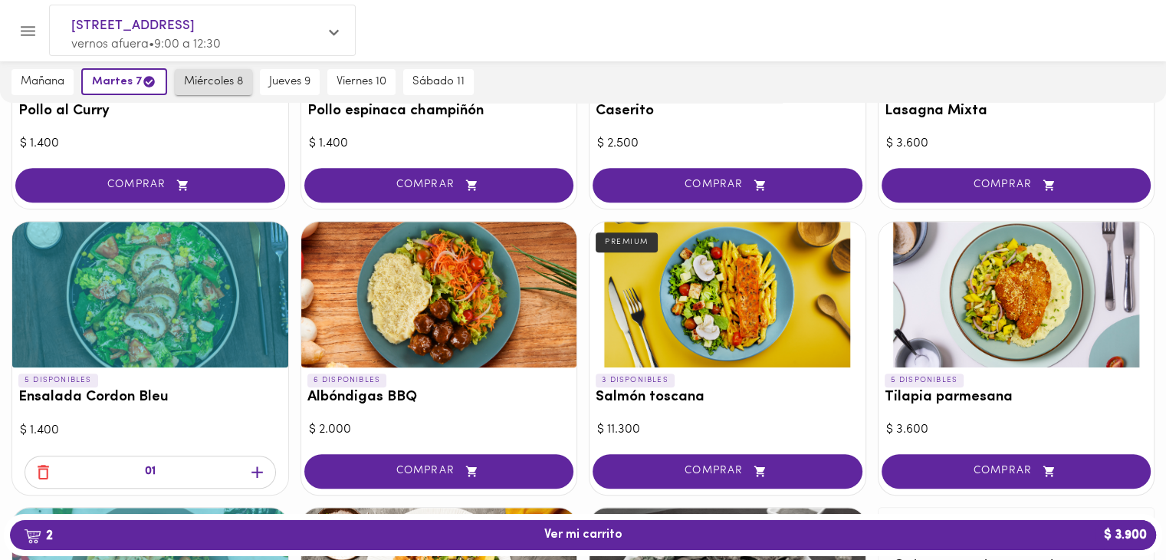
click at [229, 87] on span "miércoles 8" at bounding box center [213, 82] width 59 height 14
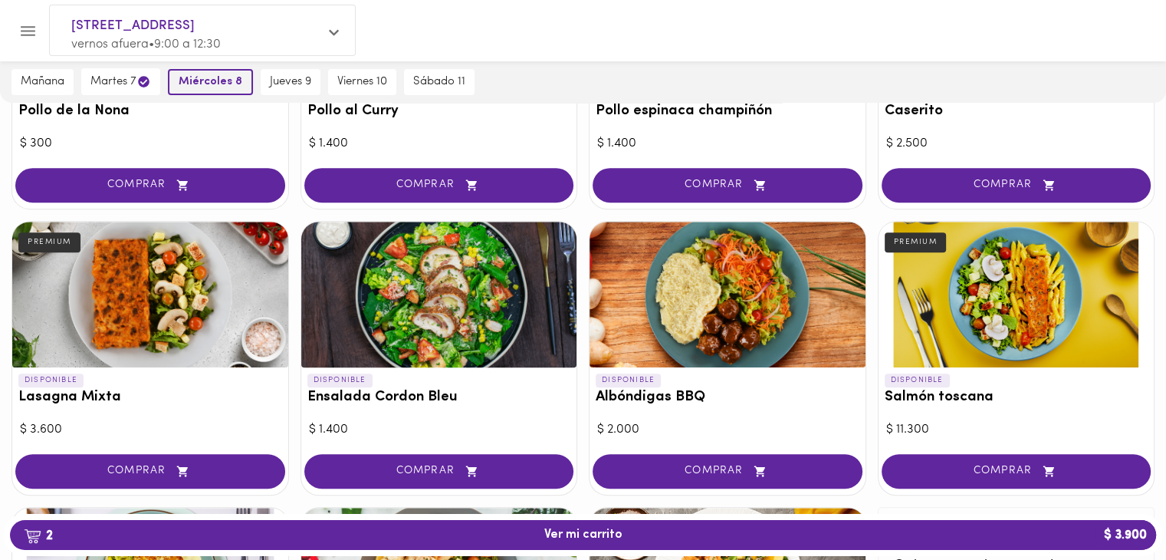
scroll to position [0, 0]
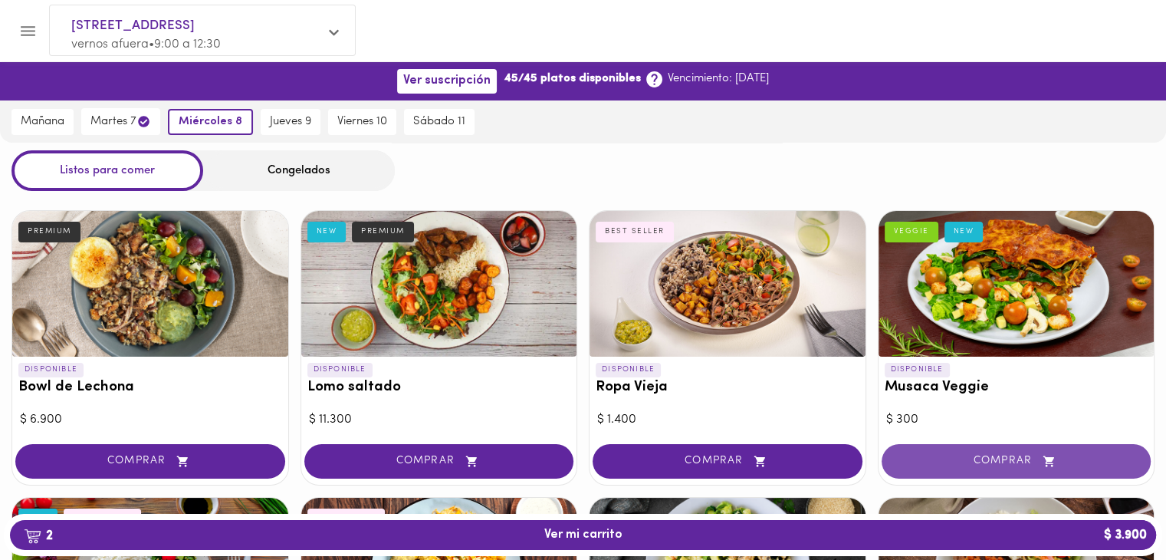
click at [1055, 456] on icon "button" at bounding box center [1049, 461] width 19 height 13
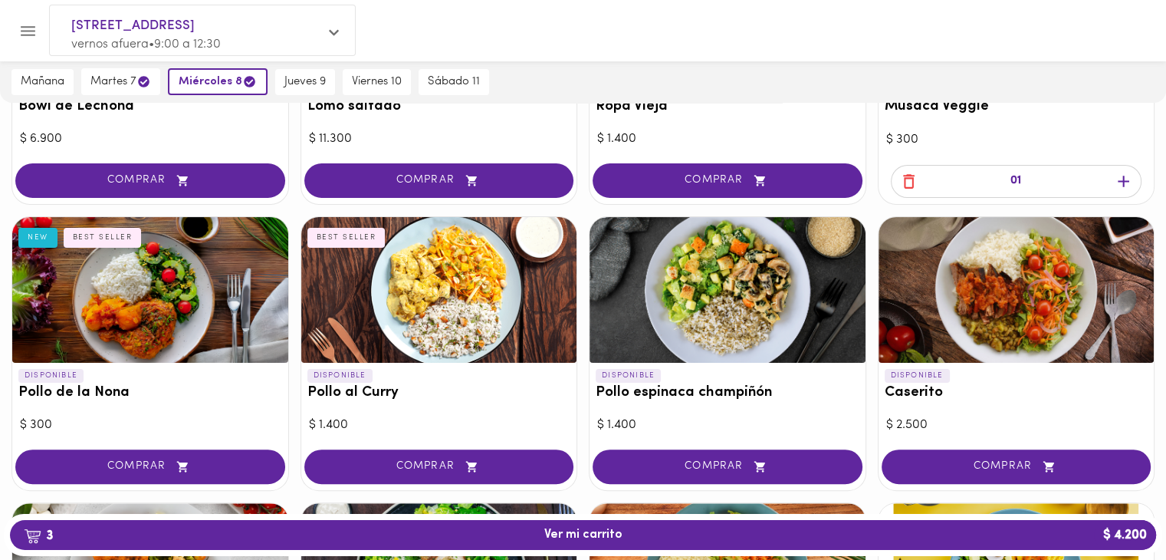
scroll to position [562, 0]
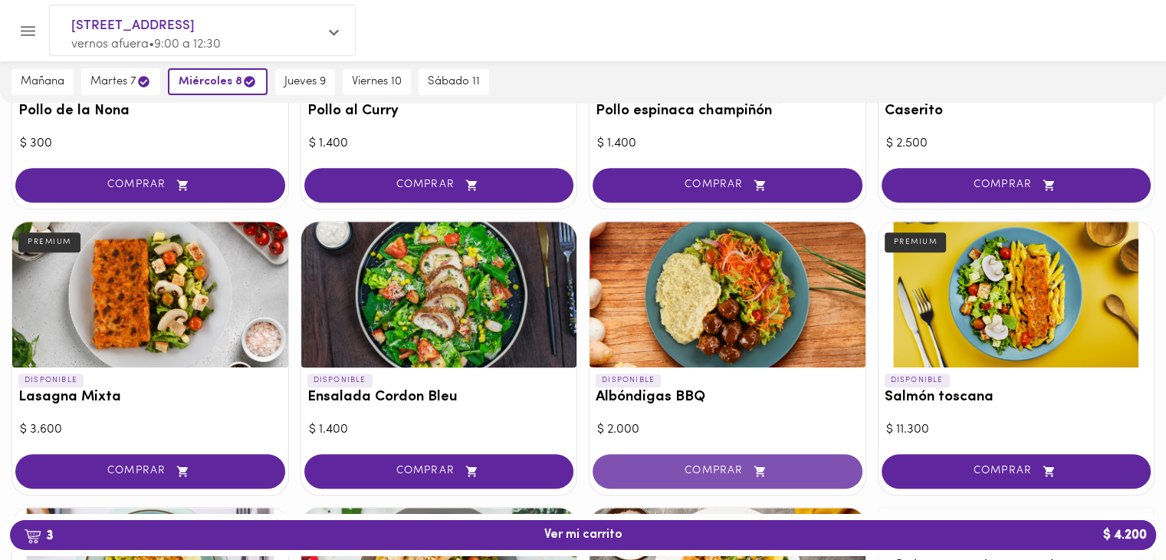
click at [737, 467] on span "COMPRAR" at bounding box center [728, 471] width 232 height 13
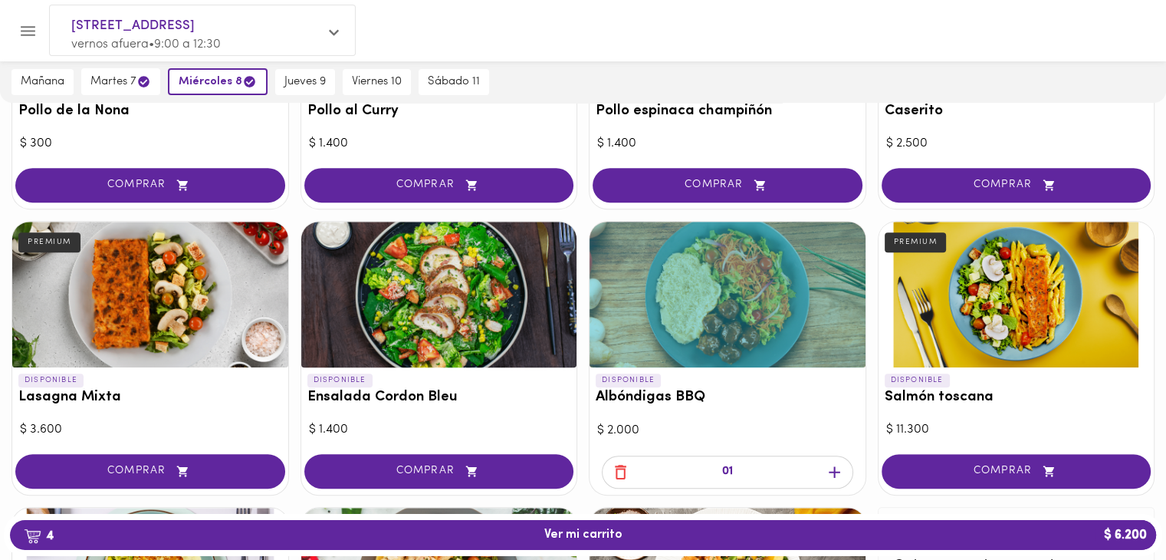
click at [626, 470] on icon "button" at bounding box center [620, 471] width 19 height 19
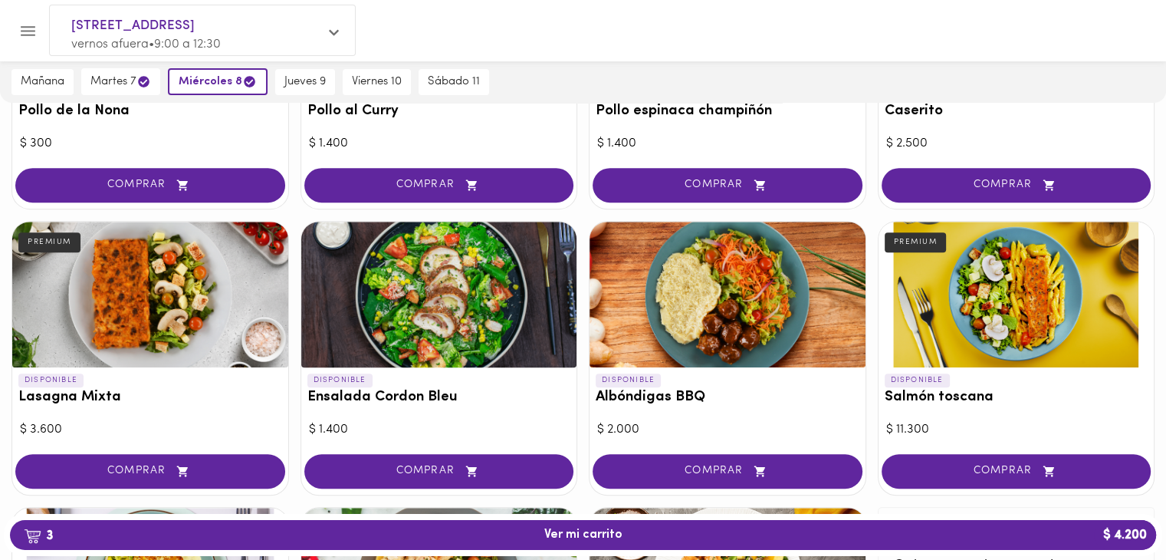
scroll to position [844, 0]
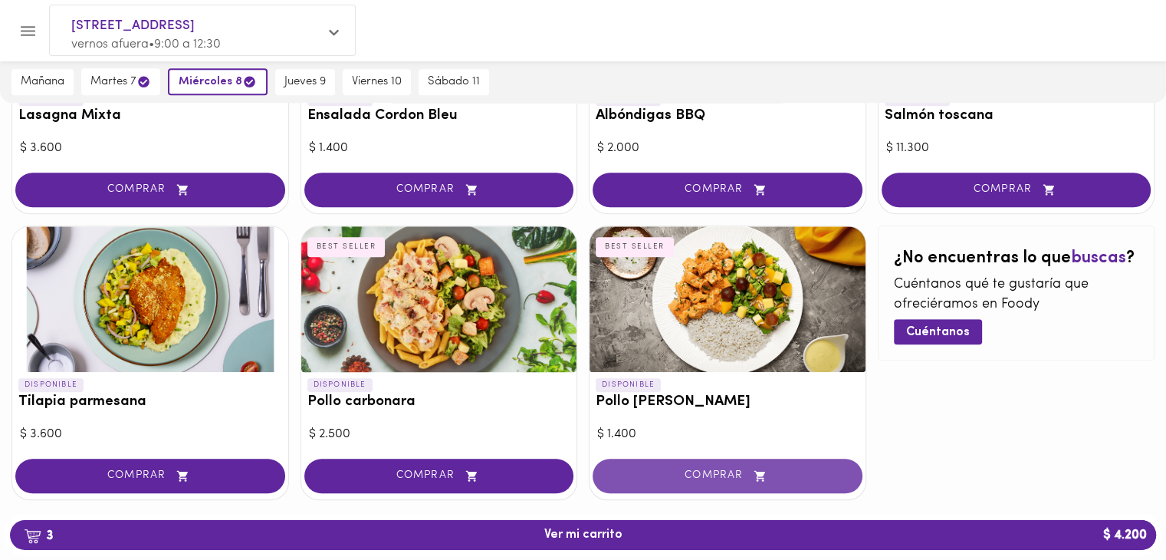
click at [706, 475] on span "COMPRAR" at bounding box center [728, 475] width 232 height 13
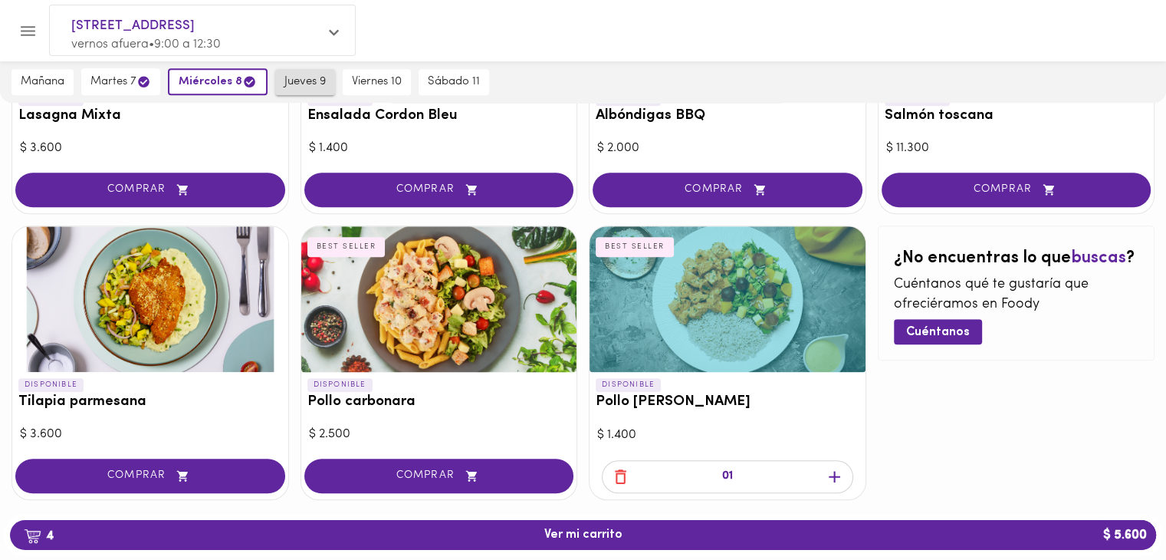
click at [305, 83] on span "jueves 9" at bounding box center [305, 82] width 41 height 14
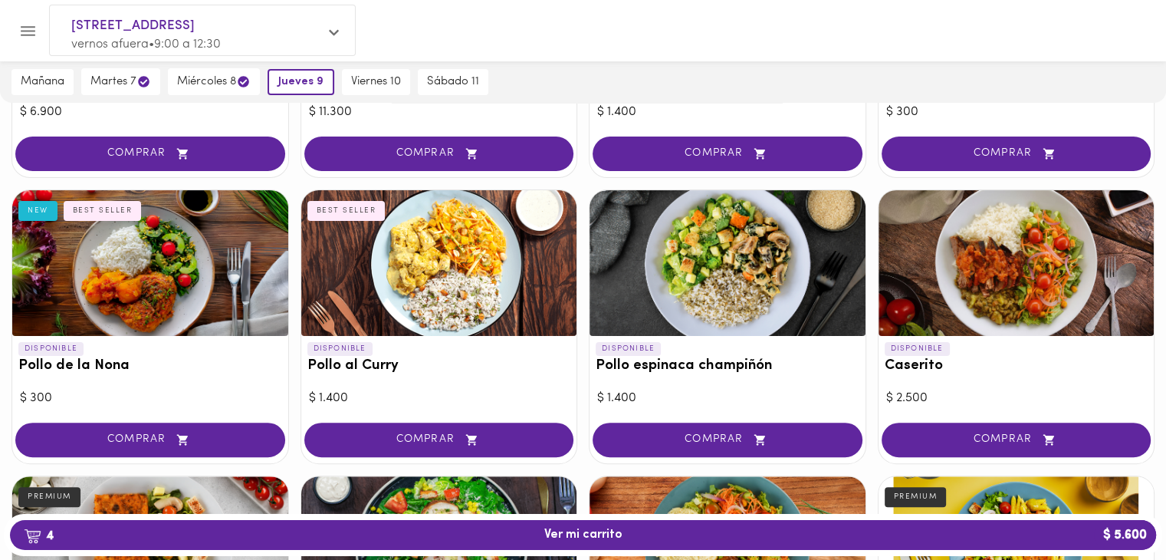
scroll to position [589, 0]
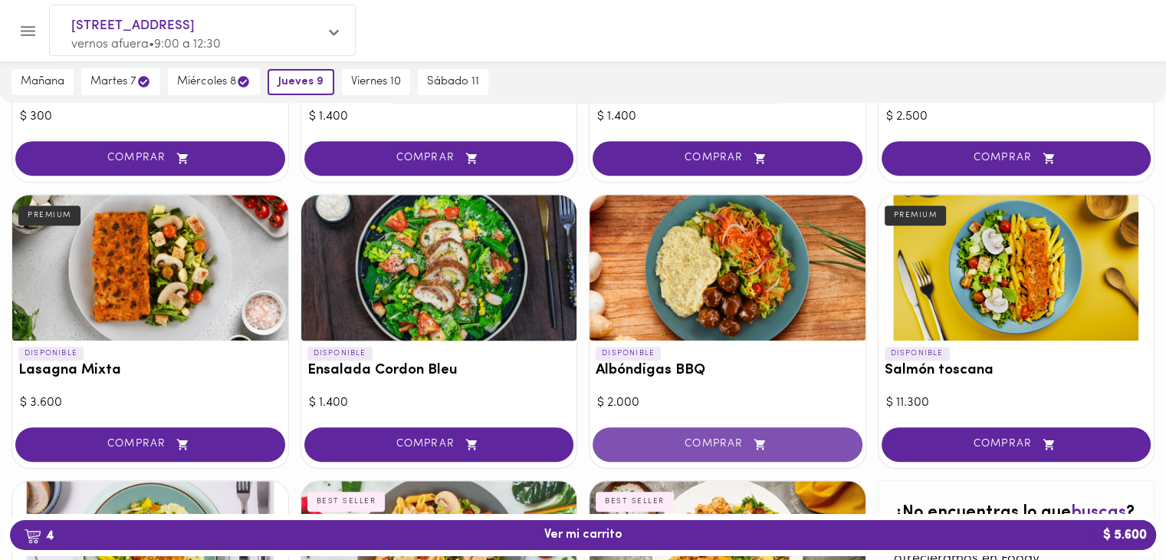
click at [703, 456] on button "COMPRAR" at bounding box center [728, 444] width 270 height 35
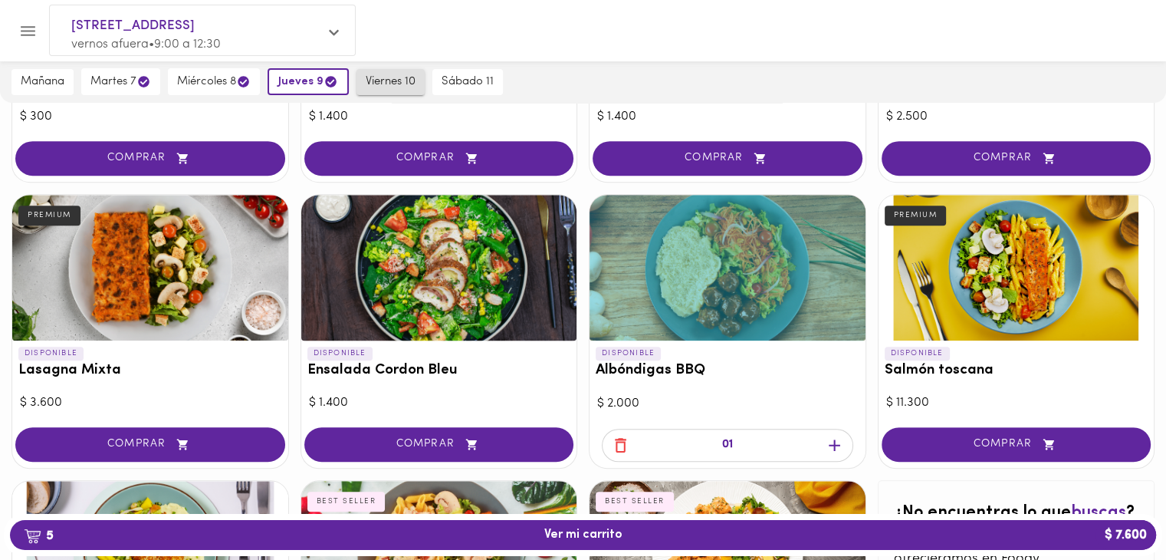
click at [381, 85] on span "viernes 10" at bounding box center [391, 82] width 50 height 14
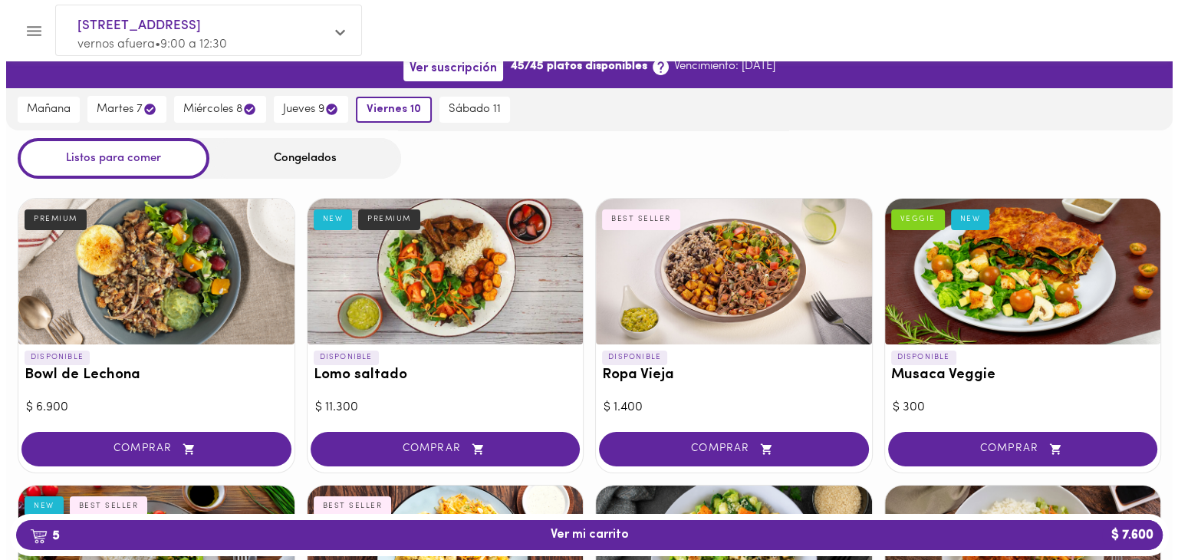
scroll to position [0, 0]
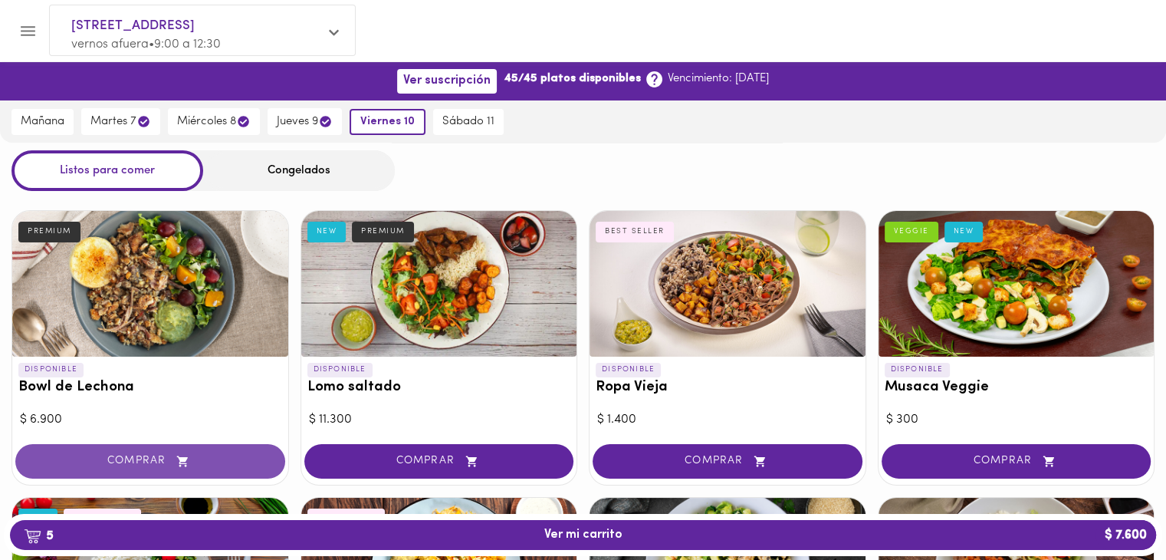
click at [90, 455] on span "COMPRAR" at bounding box center [151, 461] width 232 height 13
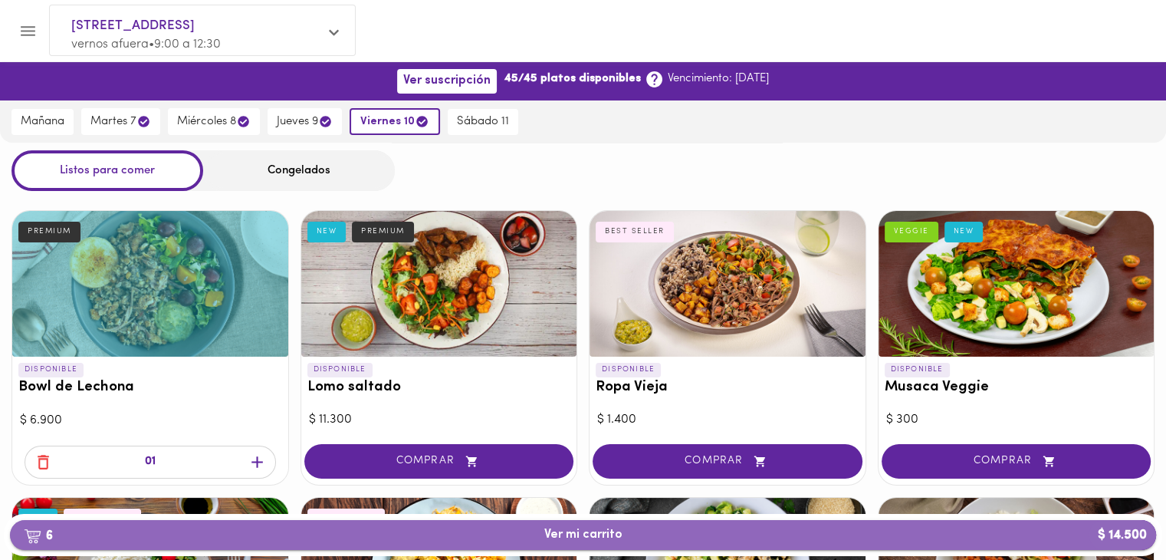
click at [549, 536] on span "6 Ver mi carrito $ 14.500" at bounding box center [584, 535] width 78 height 15
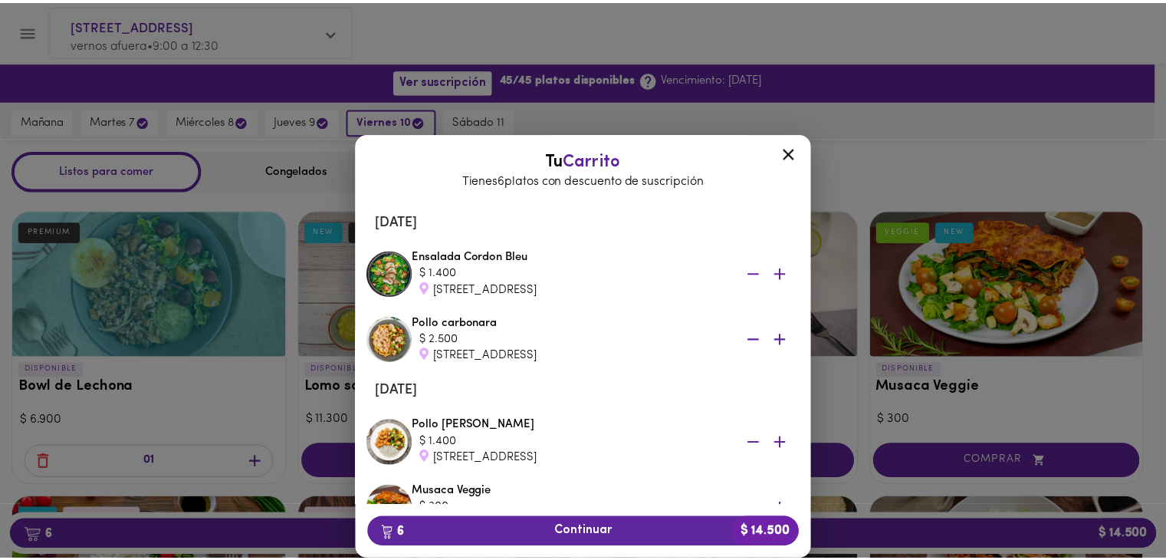
scroll to position [281, 0]
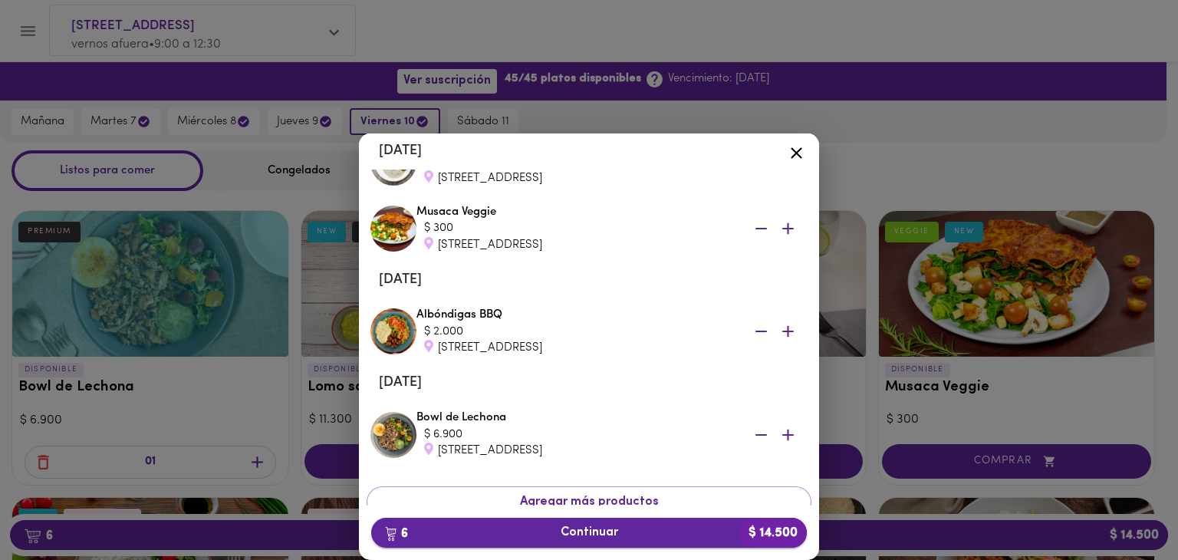
click at [584, 528] on span "6 Continuar $ 14.500" at bounding box center [588, 532] width 411 height 15
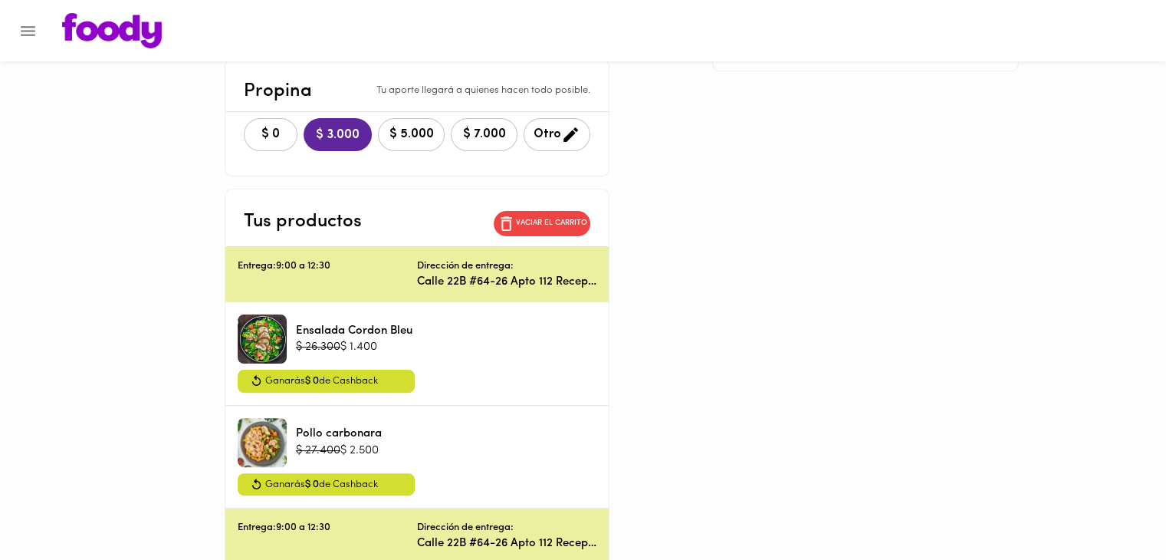
scroll to position [70, 0]
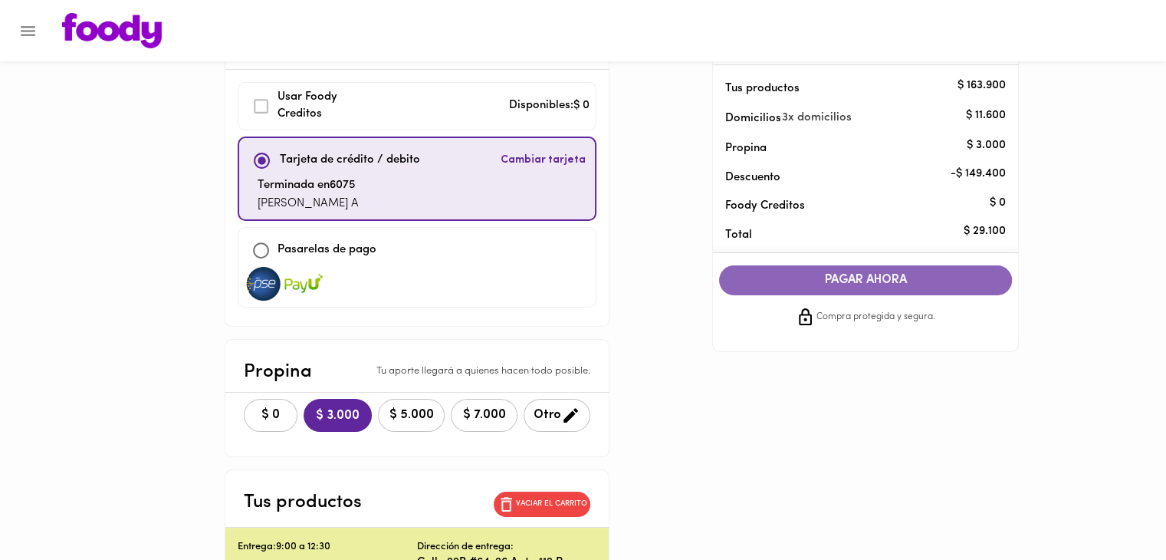
click at [837, 277] on span "PAGAR AHORA" at bounding box center [866, 280] width 262 height 15
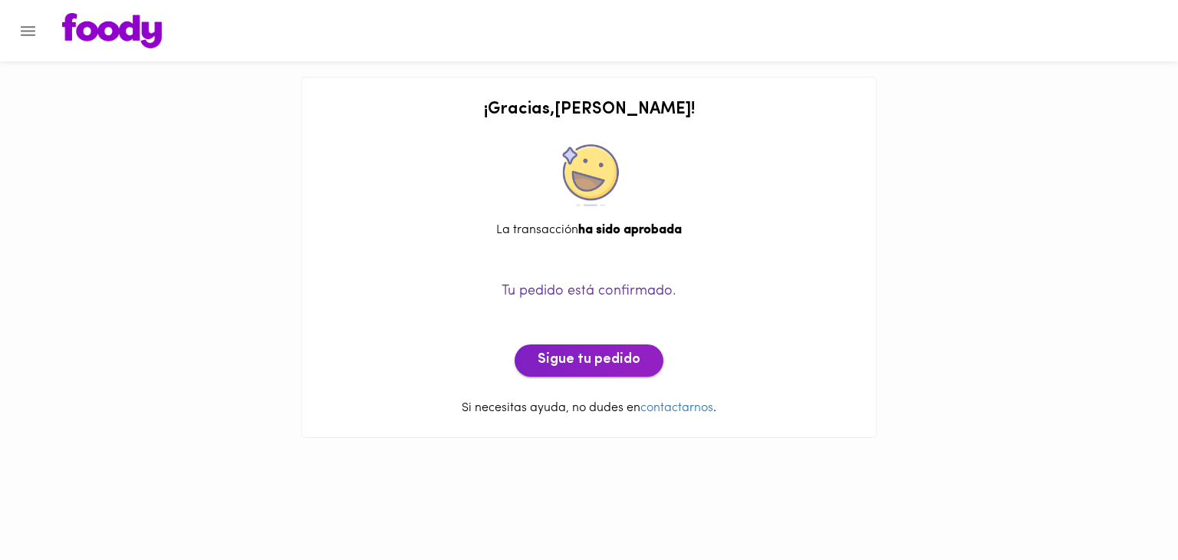
click at [607, 372] on button "Sigue tu pedido" at bounding box center [589, 360] width 149 height 32
